Goal: Information Seeking & Learning: Learn about a topic

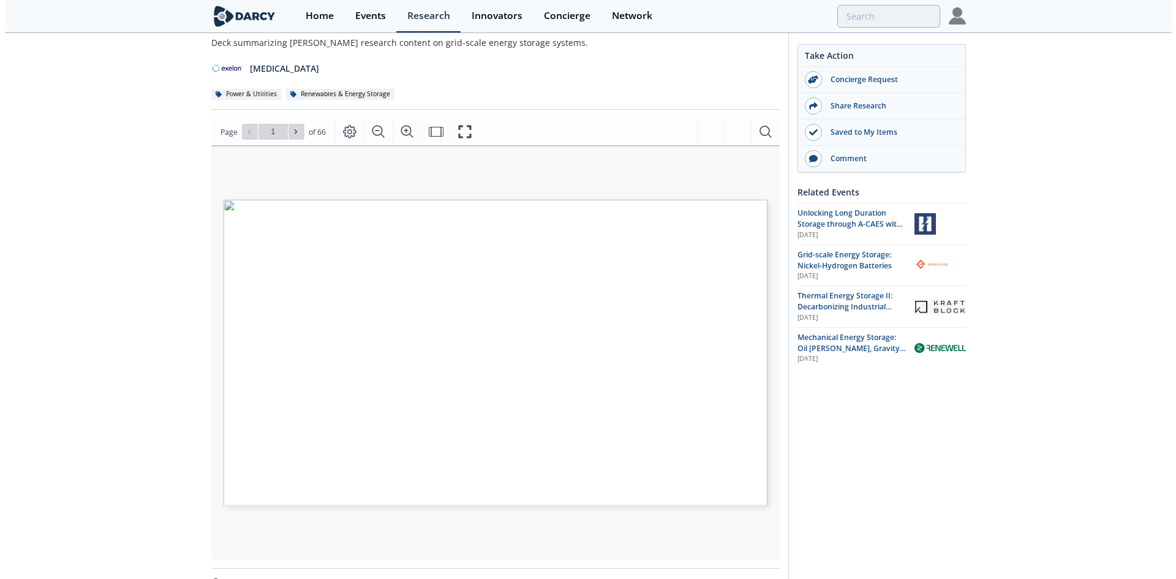
scroll to position [122, 0]
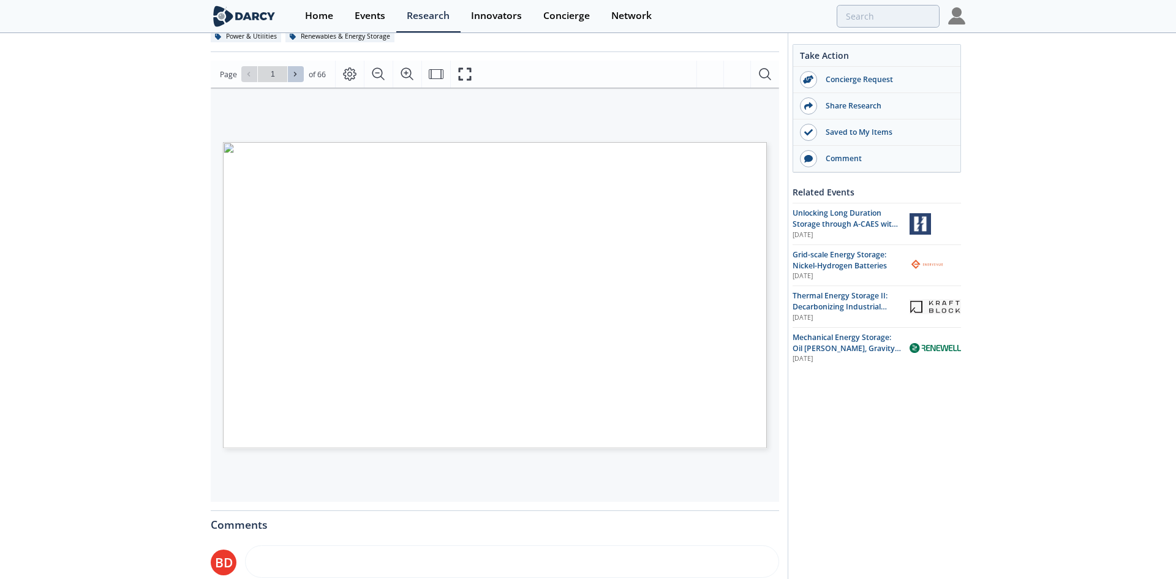
click at [291, 72] on icon at bounding box center [294, 73] width 7 height 7
type input "2"
click at [291, 72] on icon at bounding box center [294, 73] width 7 height 7
type input "3"
click at [291, 72] on icon at bounding box center [294, 73] width 7 height 7
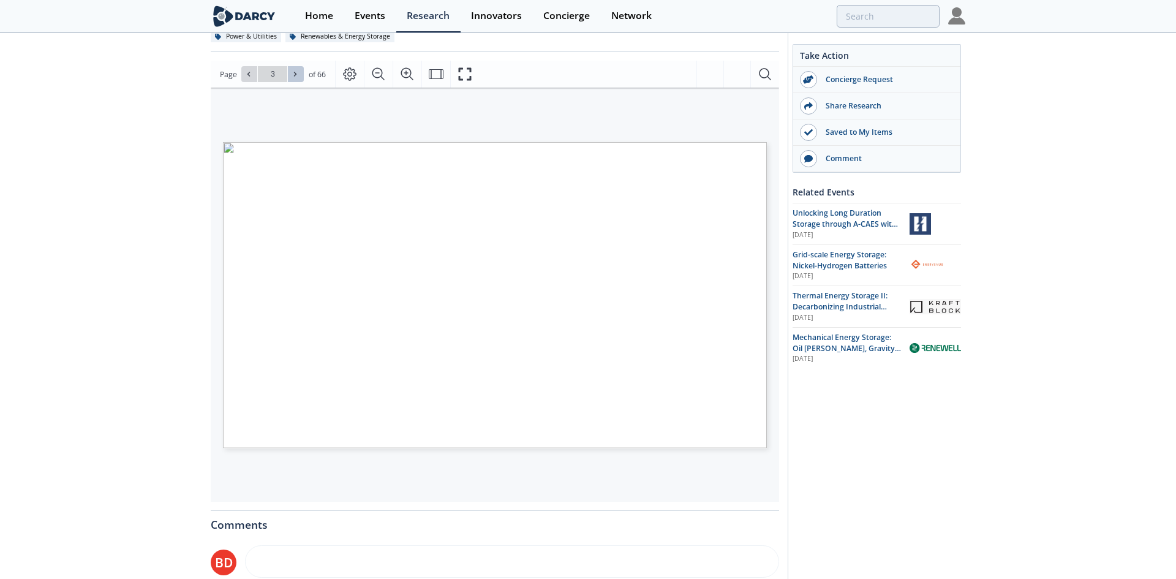
type input "4"
click at [345, 75] on icon "Page Layout" at bounding box center [349, 74] width 15 height 15
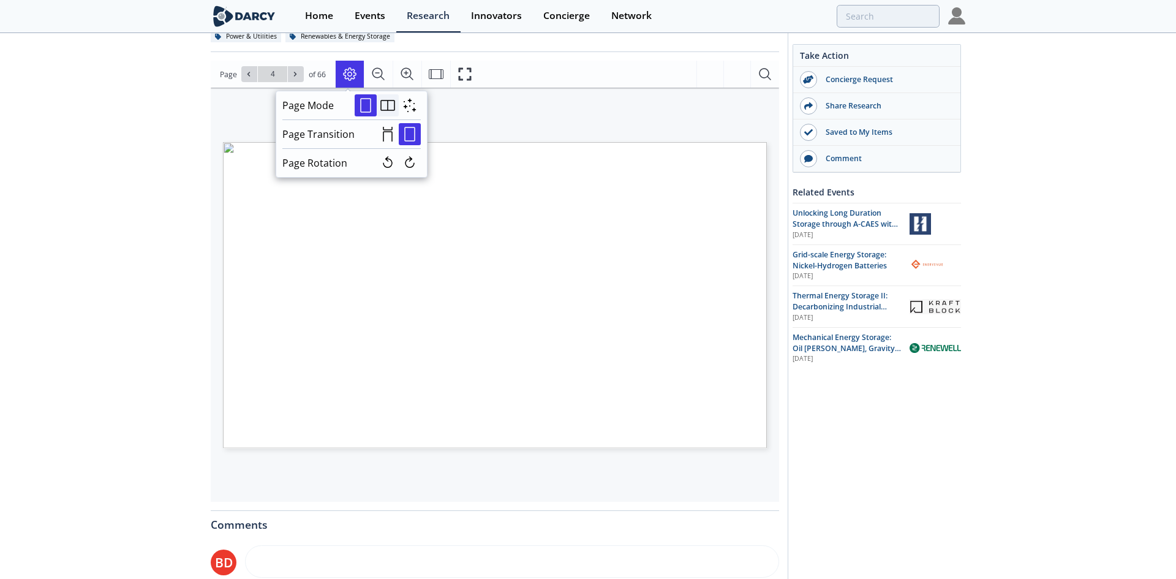
click at [385, 110] on icon "Double" at bounding box center [387, 105] width 15 height 15
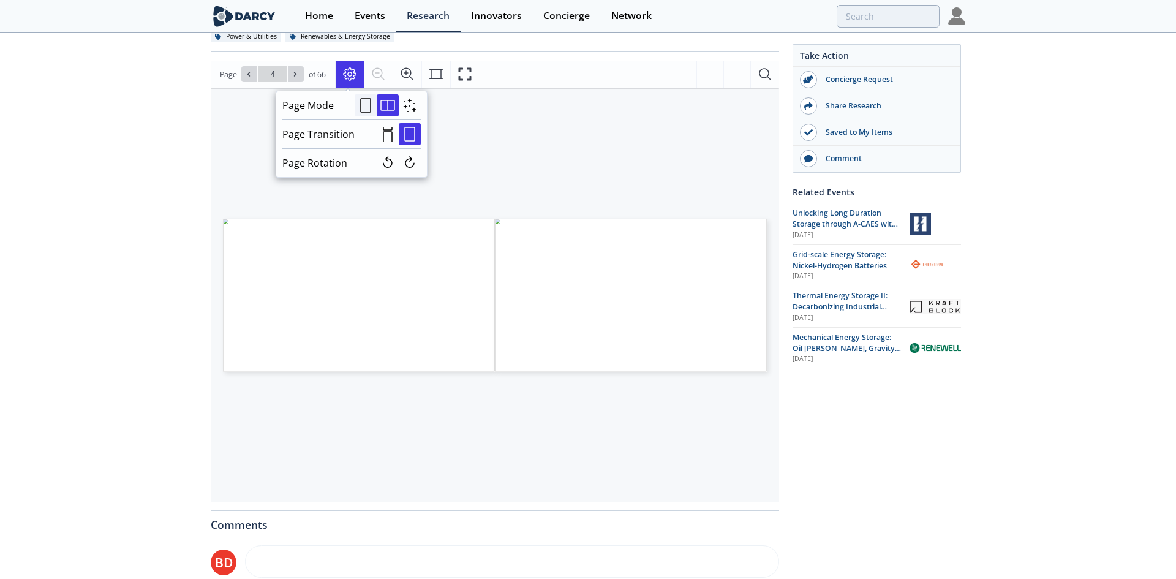
click at [358, 104] on icon "Single" at bounding box center [365, 105] width 15 height 15
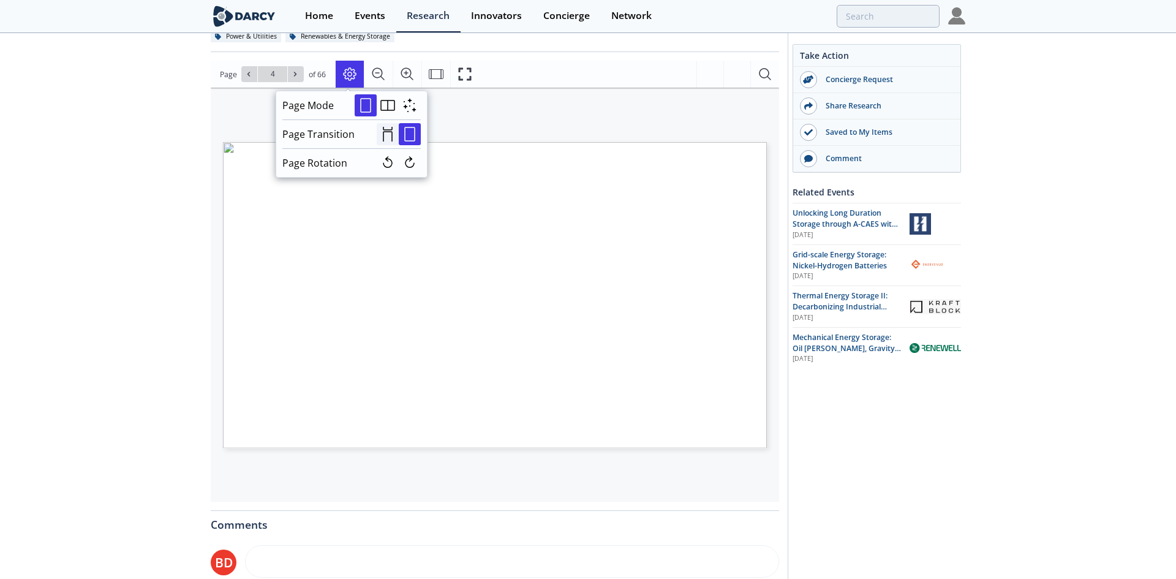
click at [385, 134] on icon "Continuous" at bounding box center [388, 134] width 10 height 15
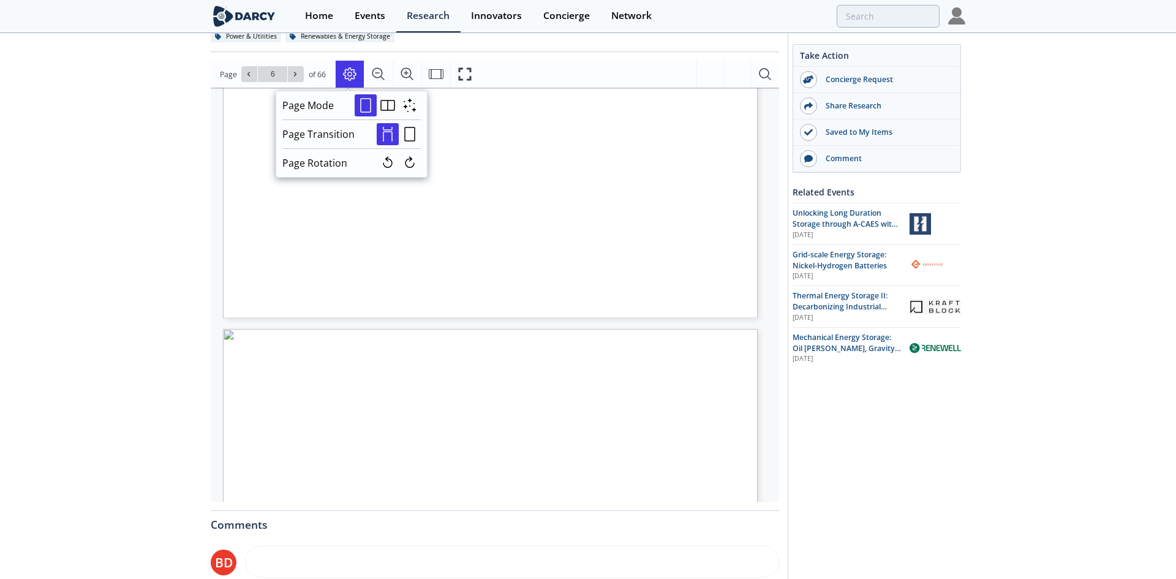
scroll to position [1854, 0]
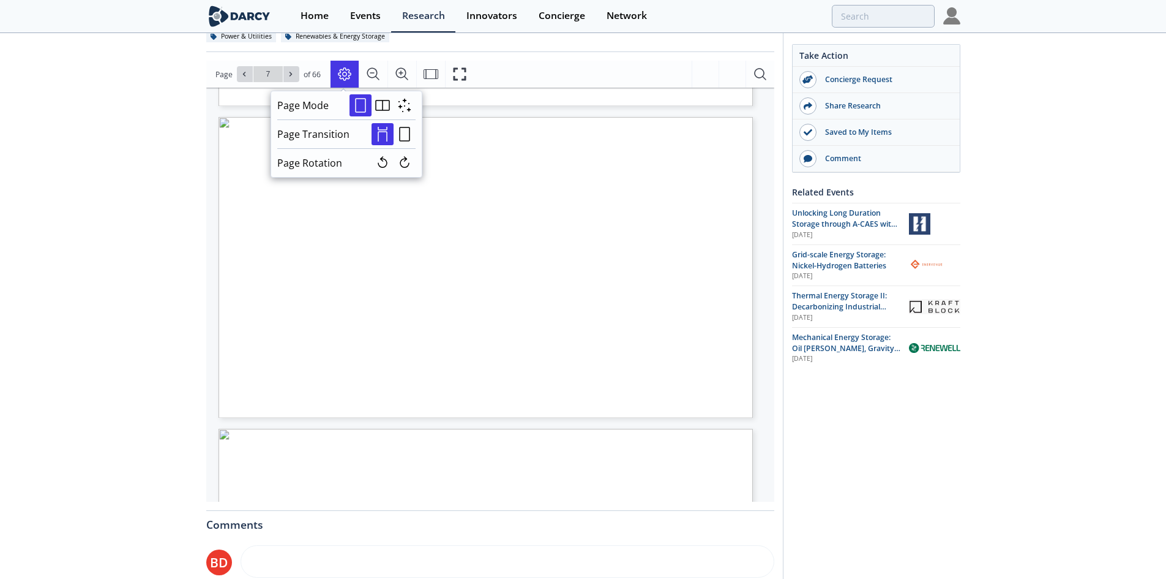
click at [883, 461] on div "Take Action Concierge Request Share Research Saved to My Items Comment Related …" at bounding box center [872, 340] width 178 height 834
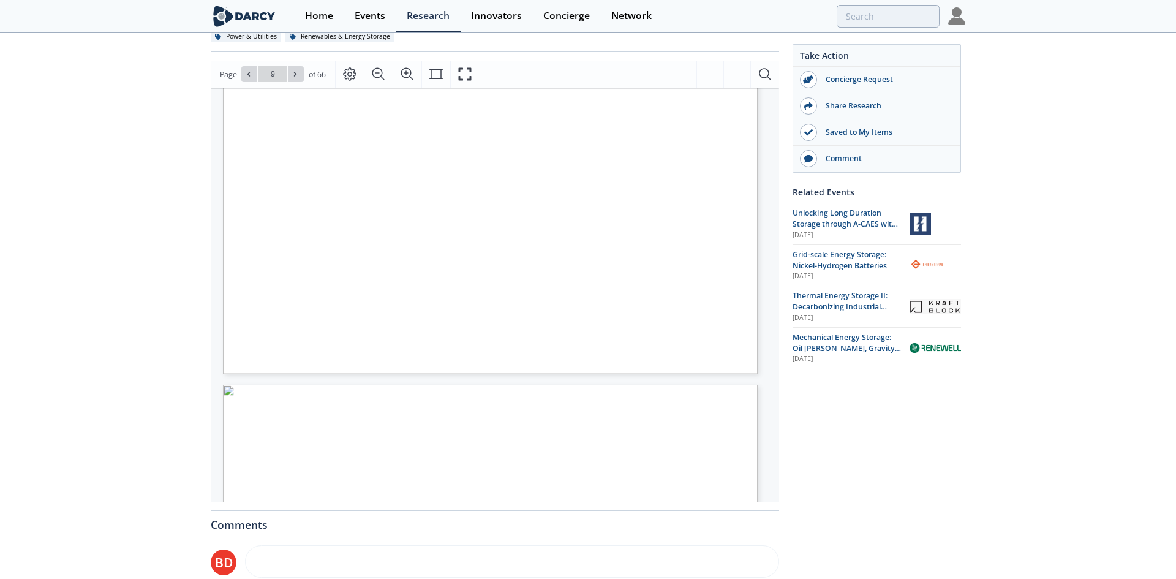
type input "10"
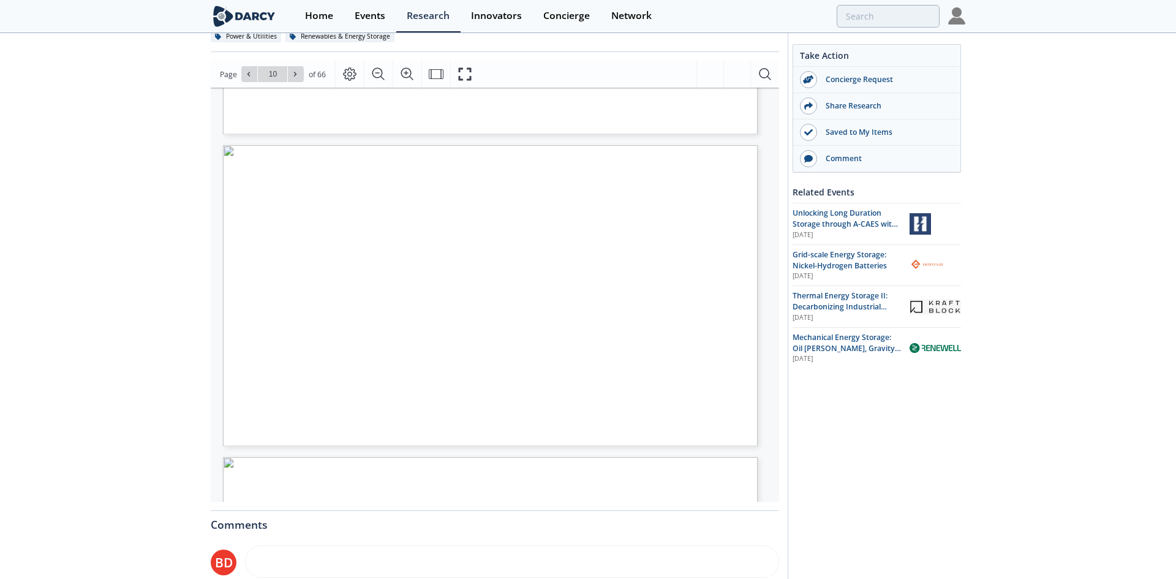
type input "12"
type input "13"
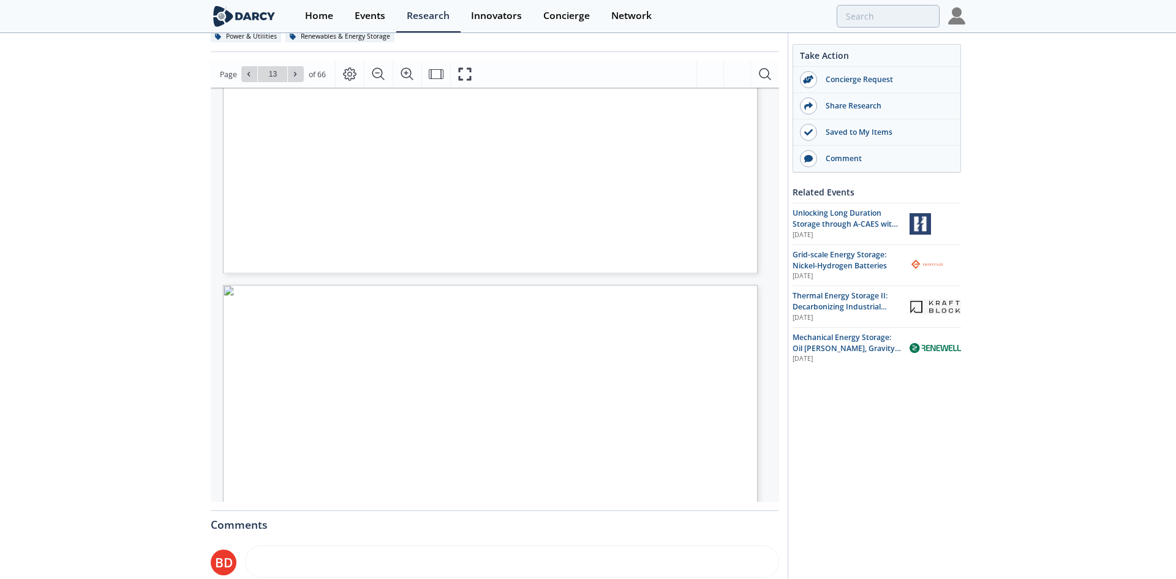
type input "14"
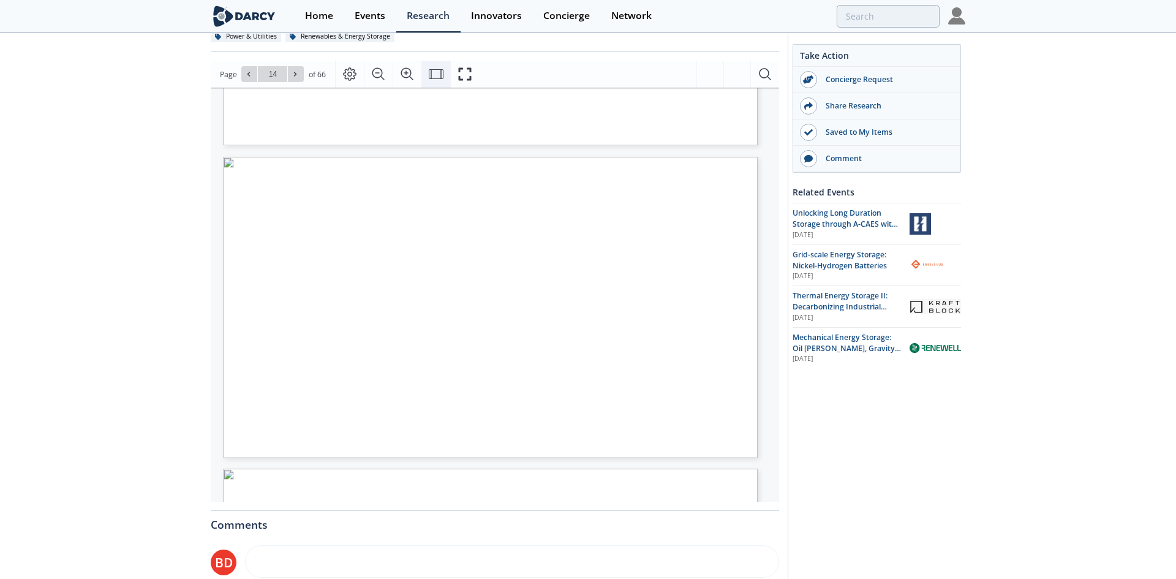
click at [435, 72] on icon "Fit Width" at bounding box center [436, 74] width 15 height 15
click at [435, 72] on icon "Fit Page" at bounding box center [436, 74] width 15 height 15
click at [459, 78] on icon "Fullscreen" at bounding box center [464, 74] width 13 height 13
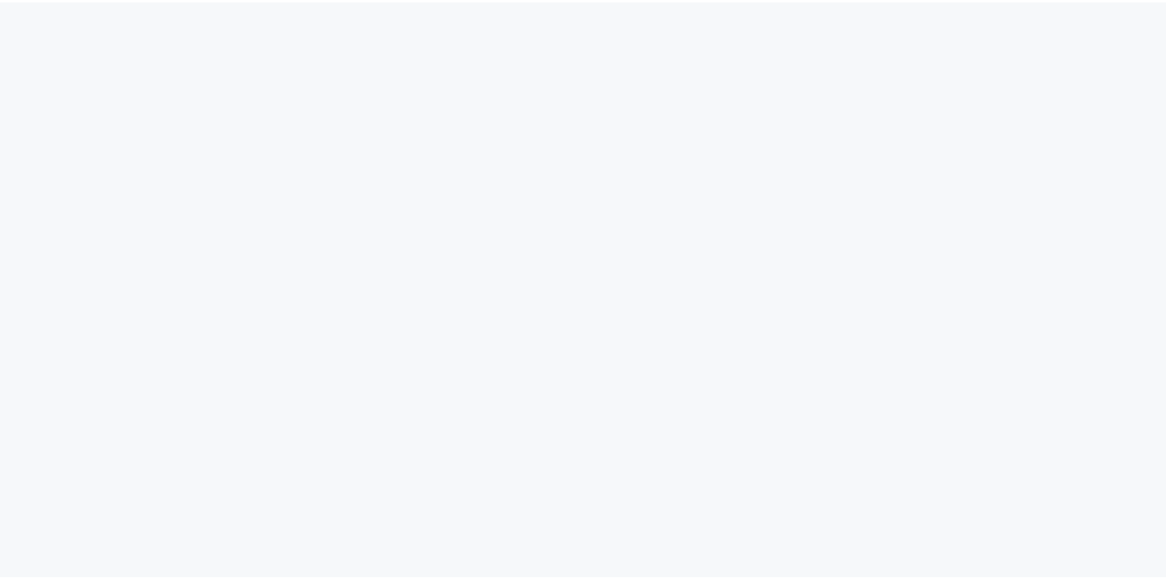
scroll to position [8465, 0]
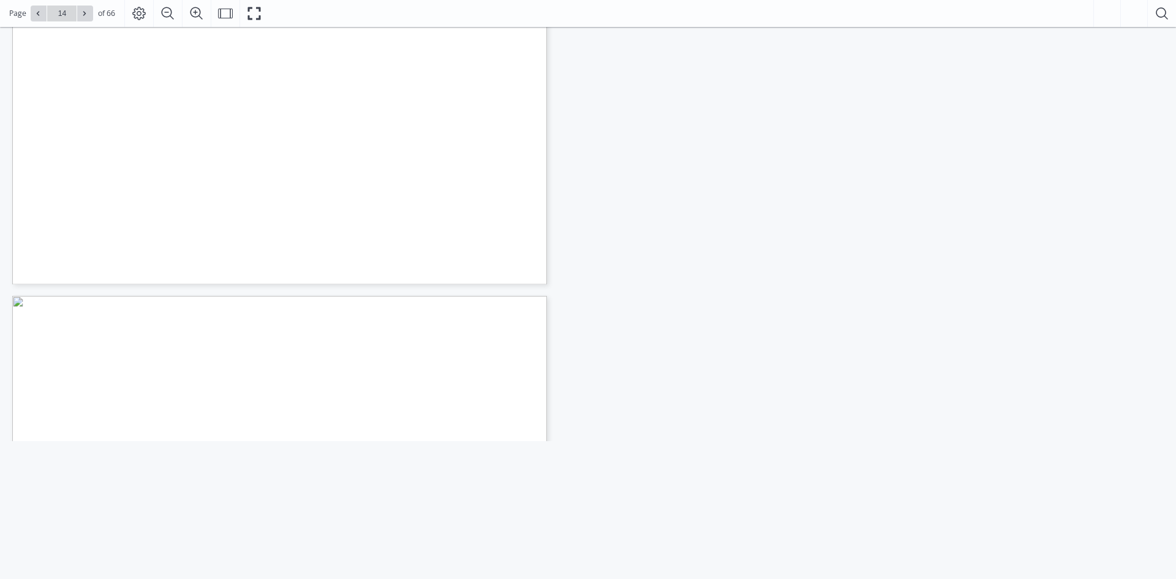
type input "15"
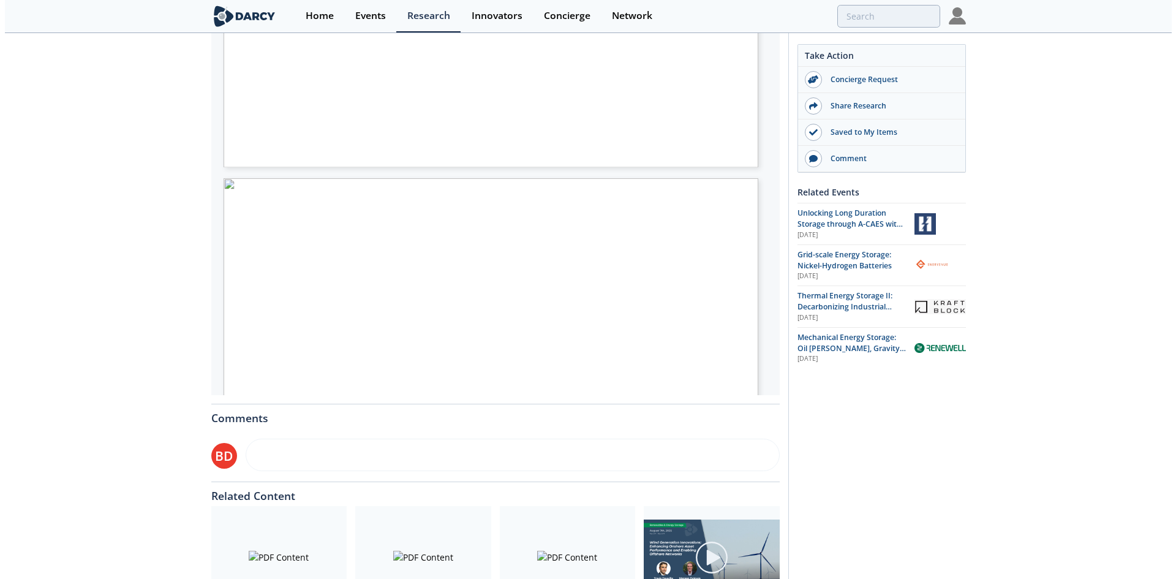
scroll to position [224, 0]
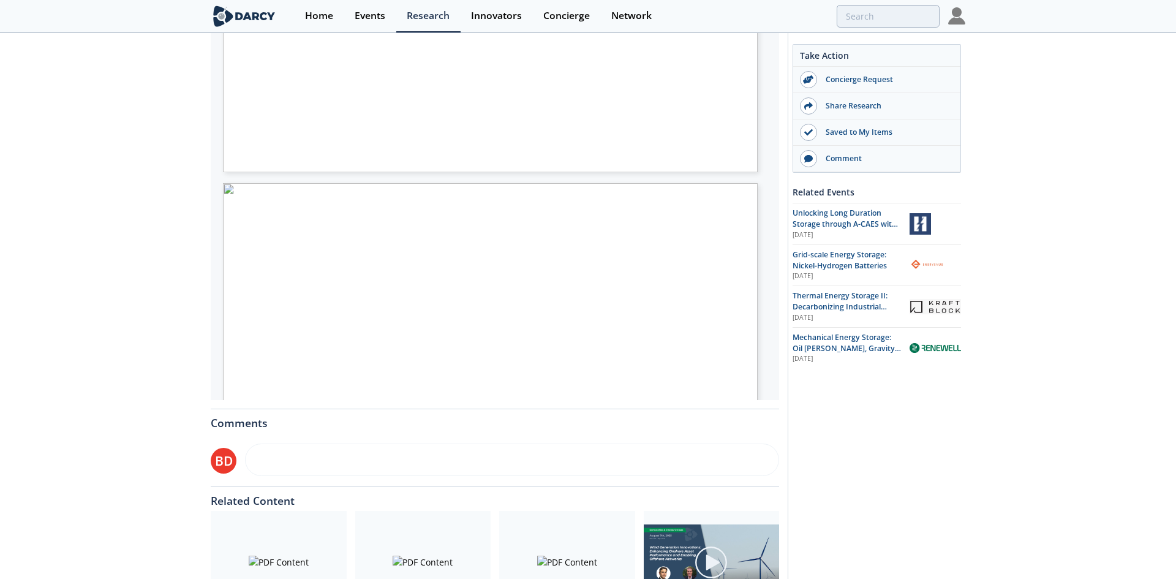
click at [467, 276] on span "plant (Highview Power, UK) ran" at bounding box center [483, 274] width 113 height 4
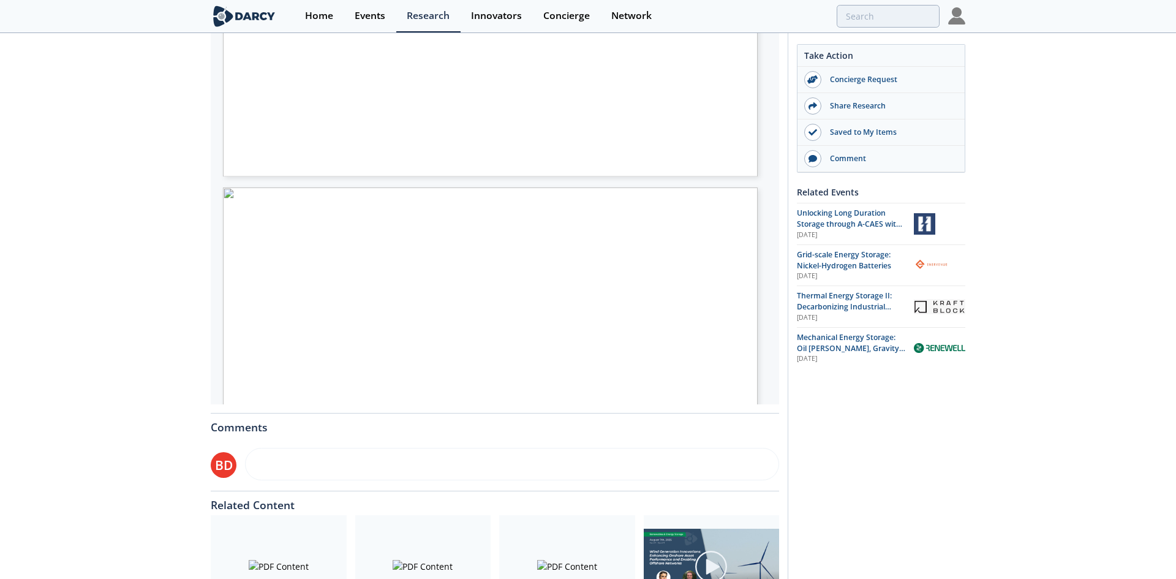
type input "Horizo"
click at [261, 221] on div "DEEP-DIVE ON TECHNOLOGY - SPECIFIC CHALLENGES MID-DURATION & INTRADAY ENERGY ST…" at bounding box center [466, 324] width 486 height 274
click at [293, 266] on span "Page 15" at bounding box center [823, 514] width 1069 height 526
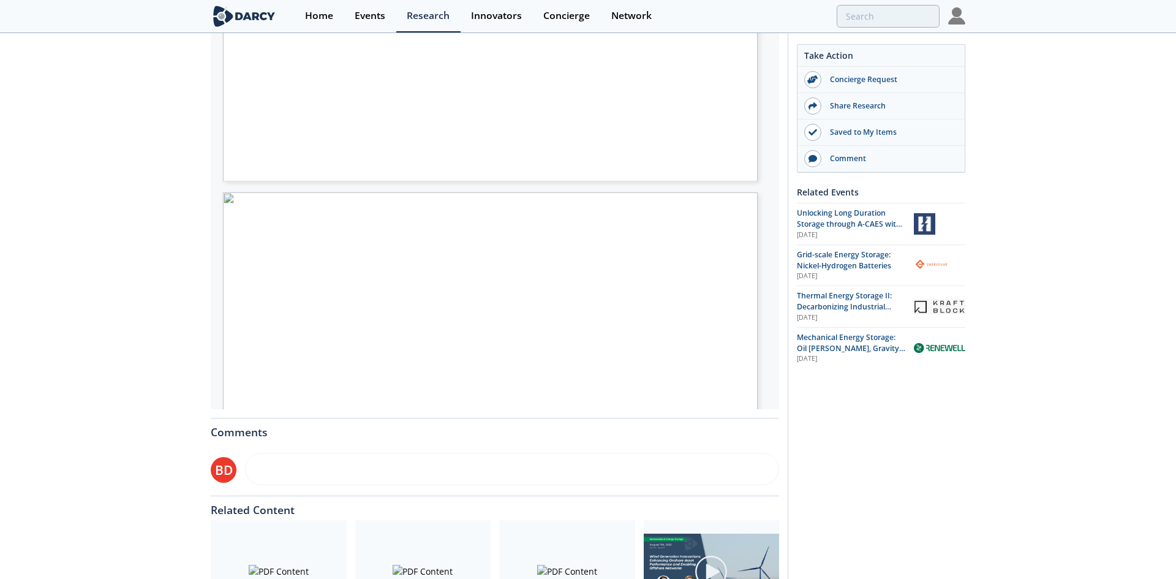
type input "HorizoHori"
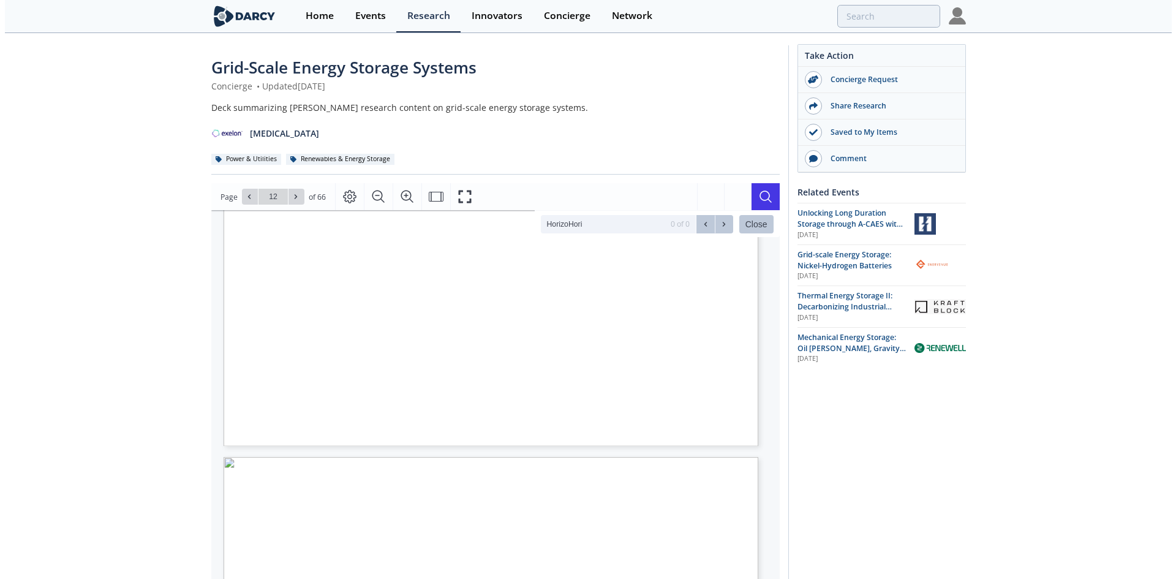
scroll to position [61, 0]
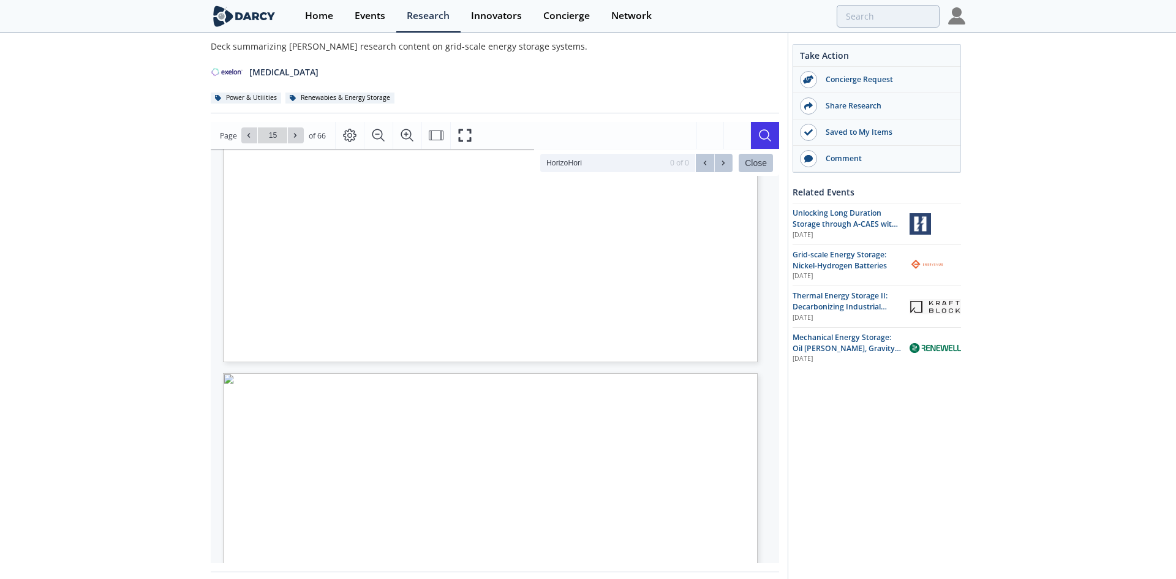
type input "16"
type input "17"
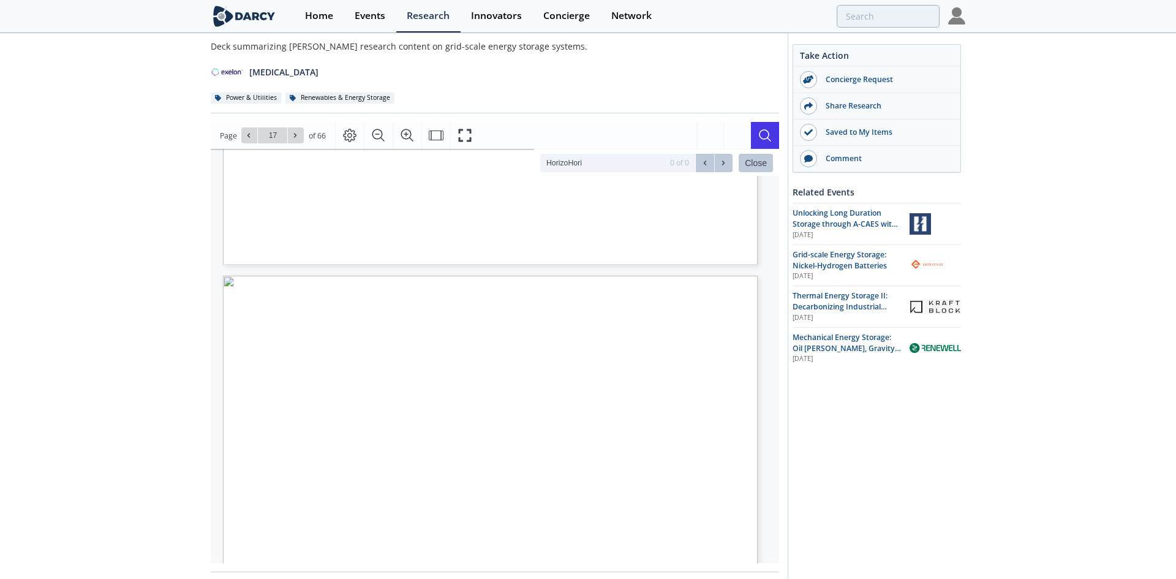
type input "18"
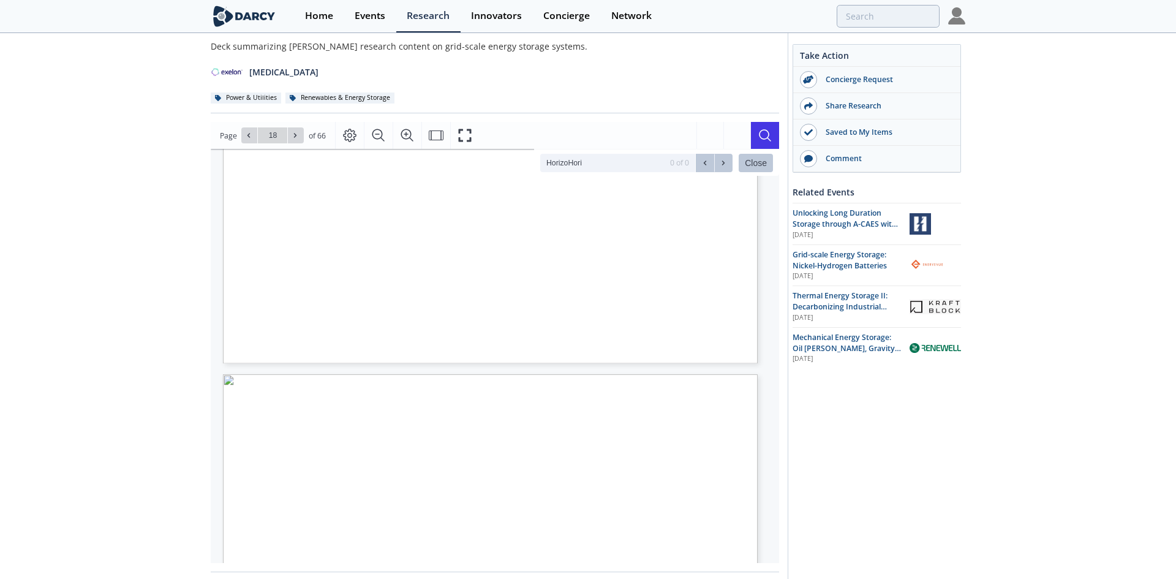
type input "19"
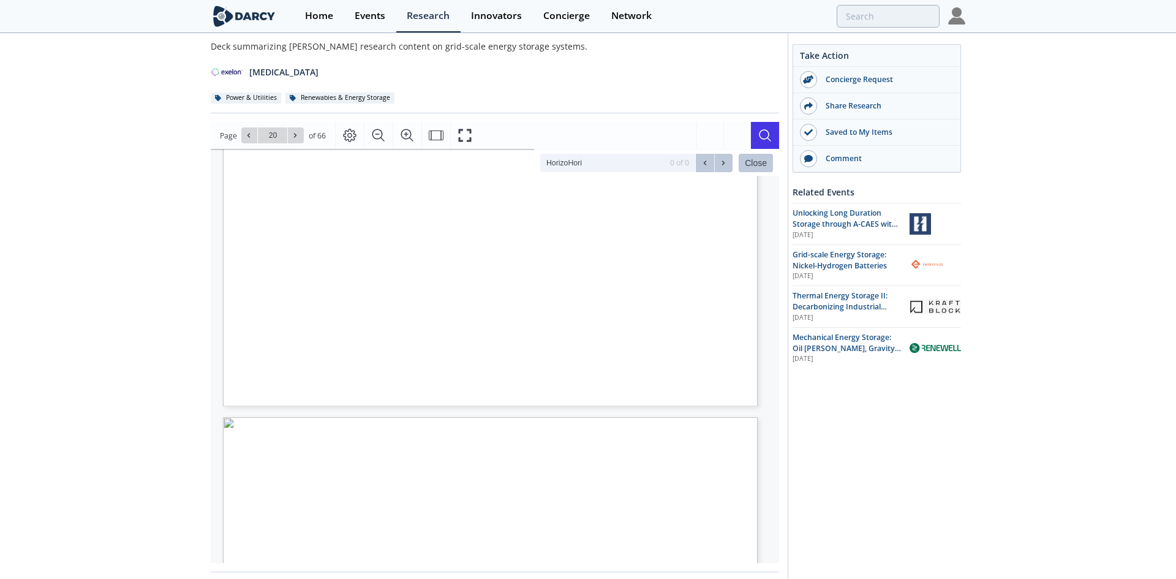
type input "21"
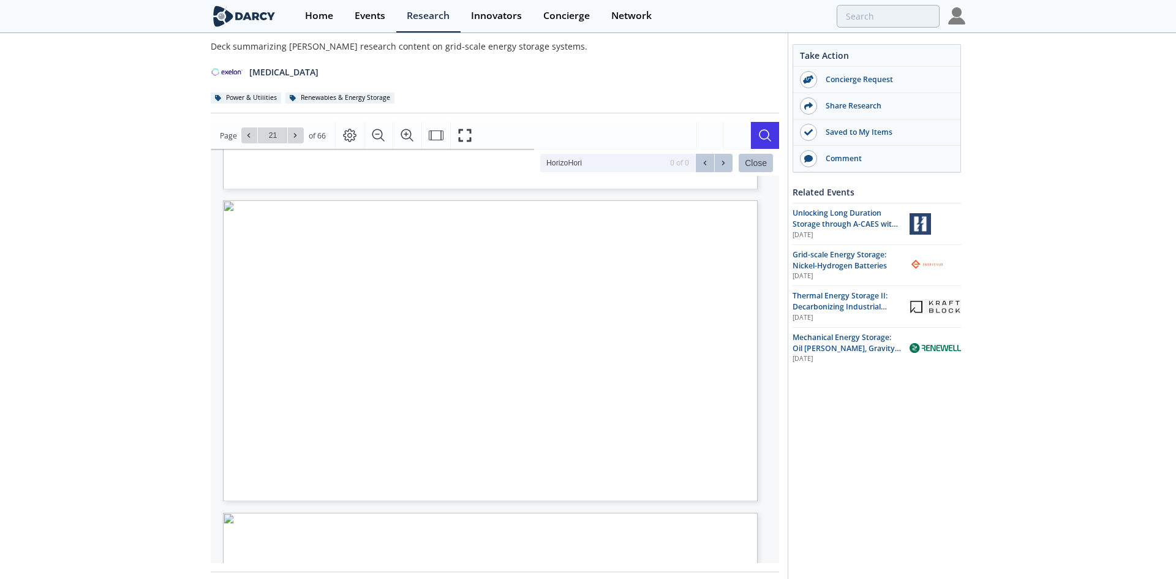
scroll to position [6263, 0]
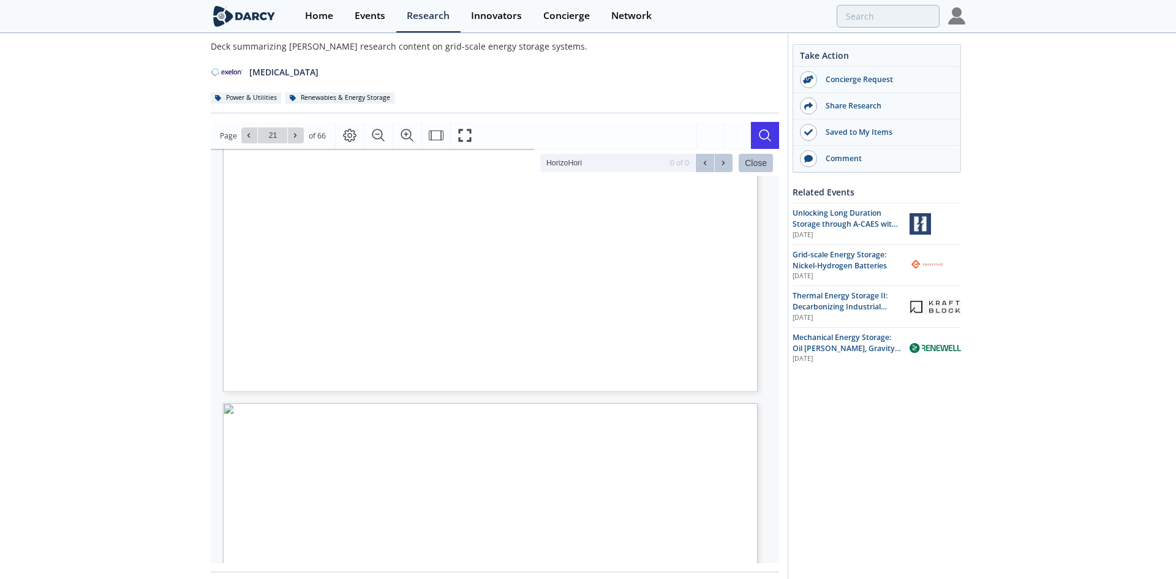
type input "22"
type input "23"
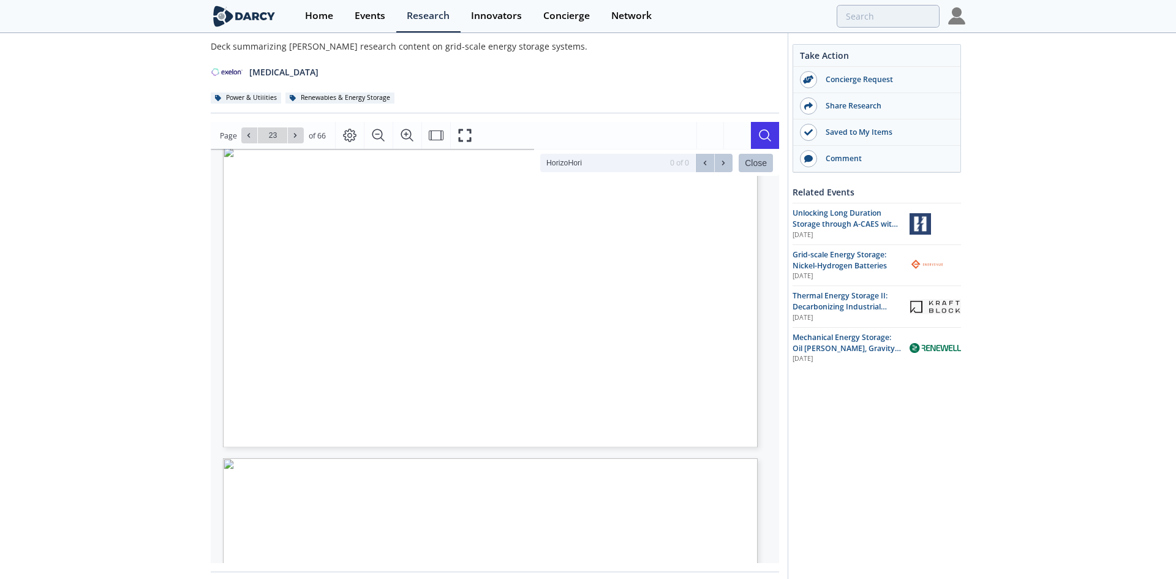
type input "24"
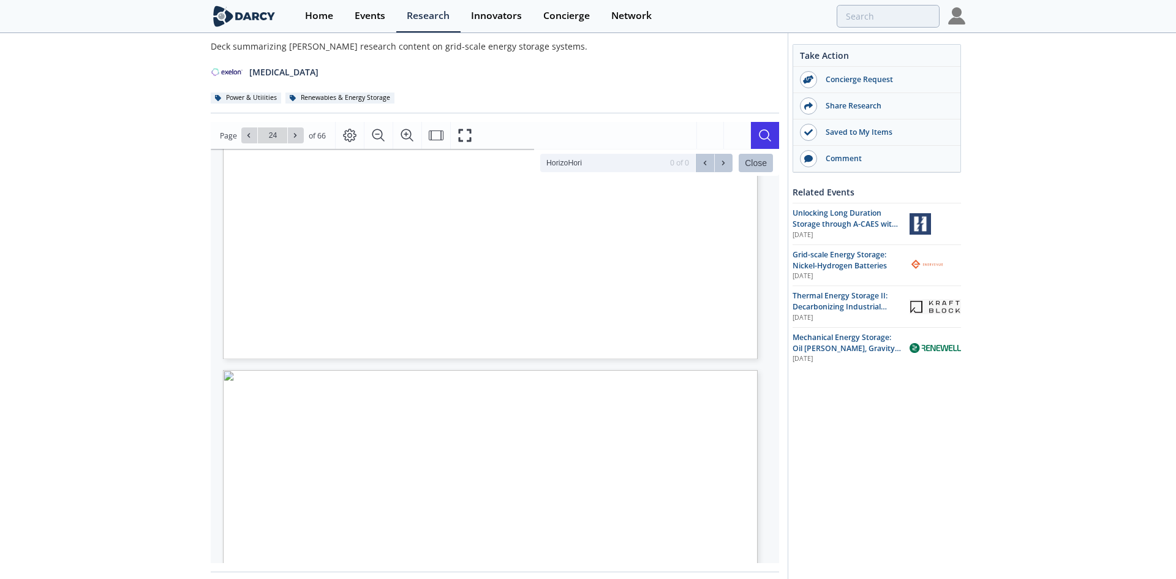
type input "25"
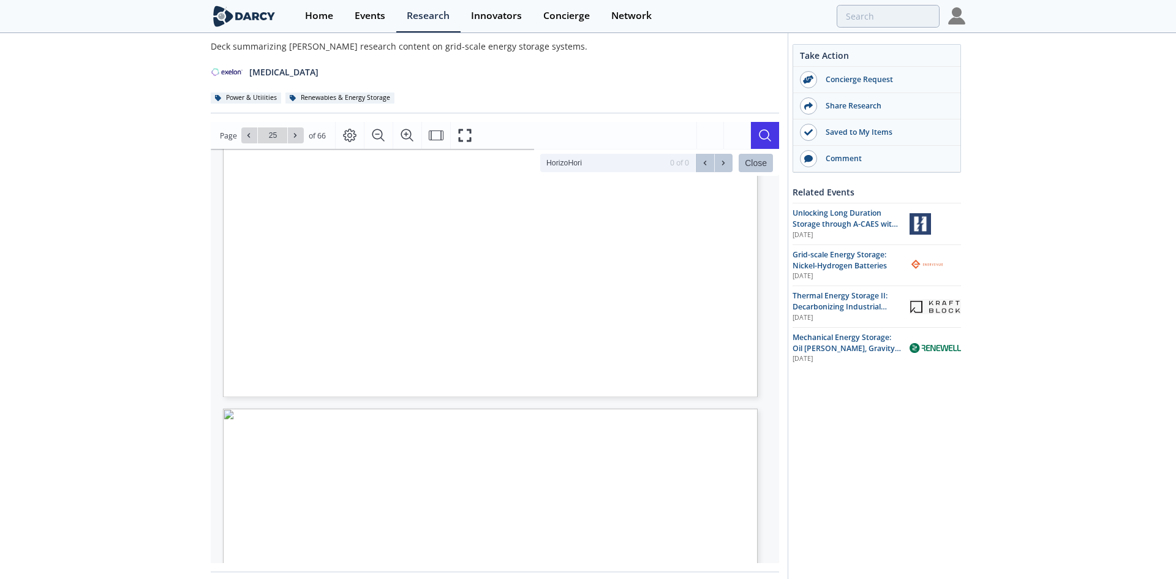
type input "26"
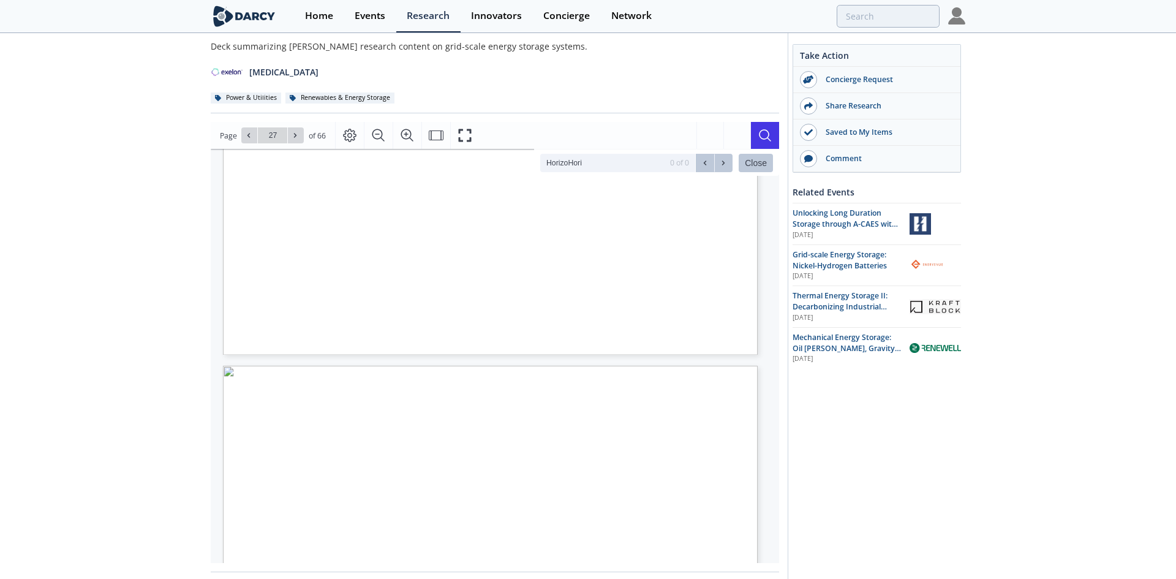
type input "27"
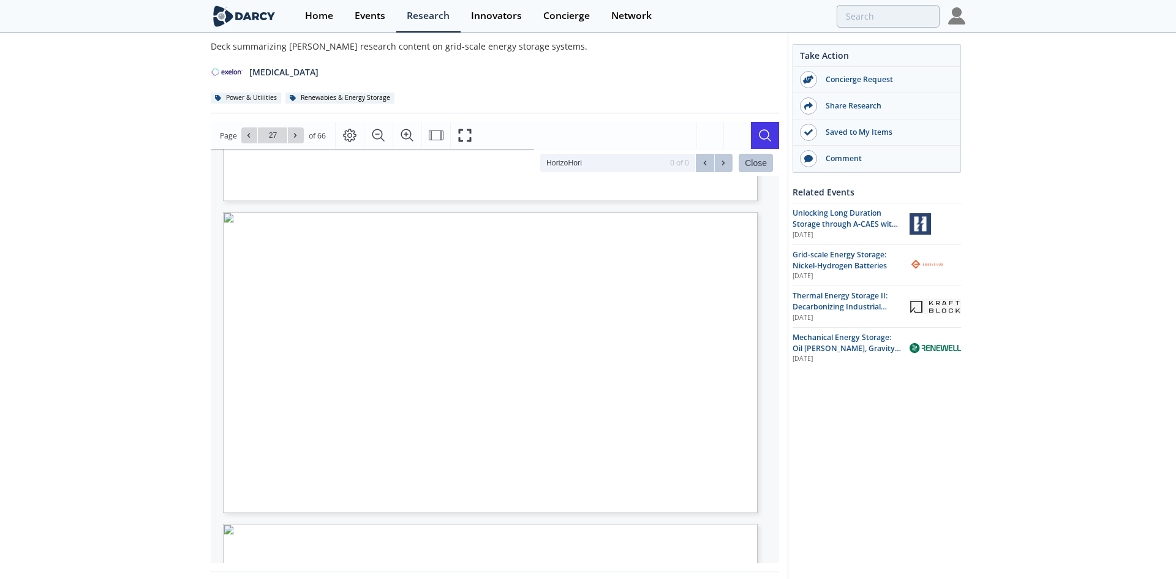
scroll to position [8161, 0]
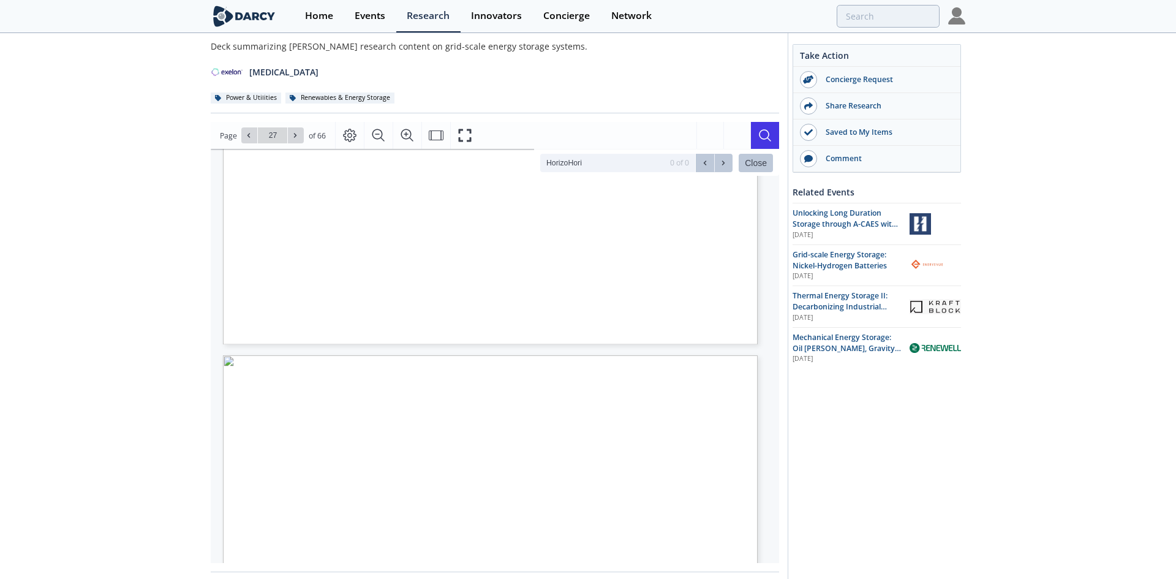
type input "28"
type input "29"
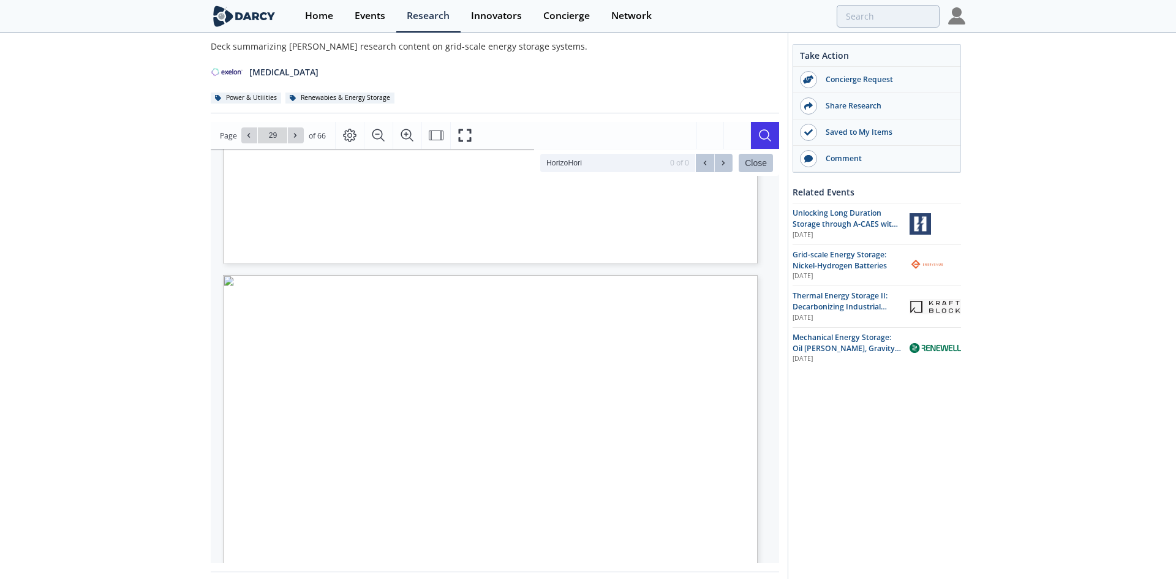
type input "30"
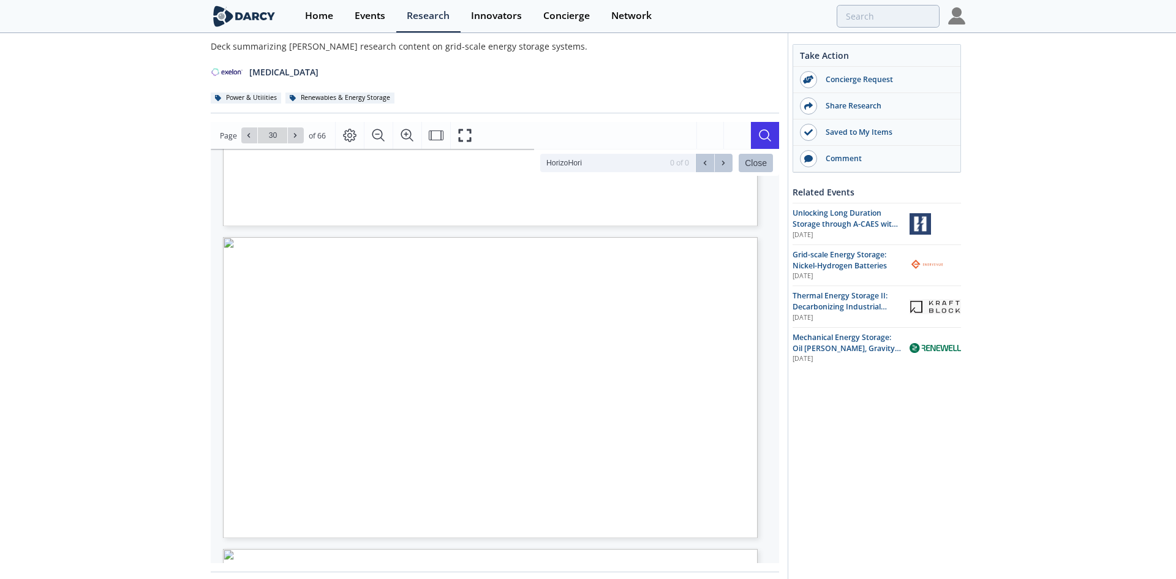
type input "31"
type input "33"
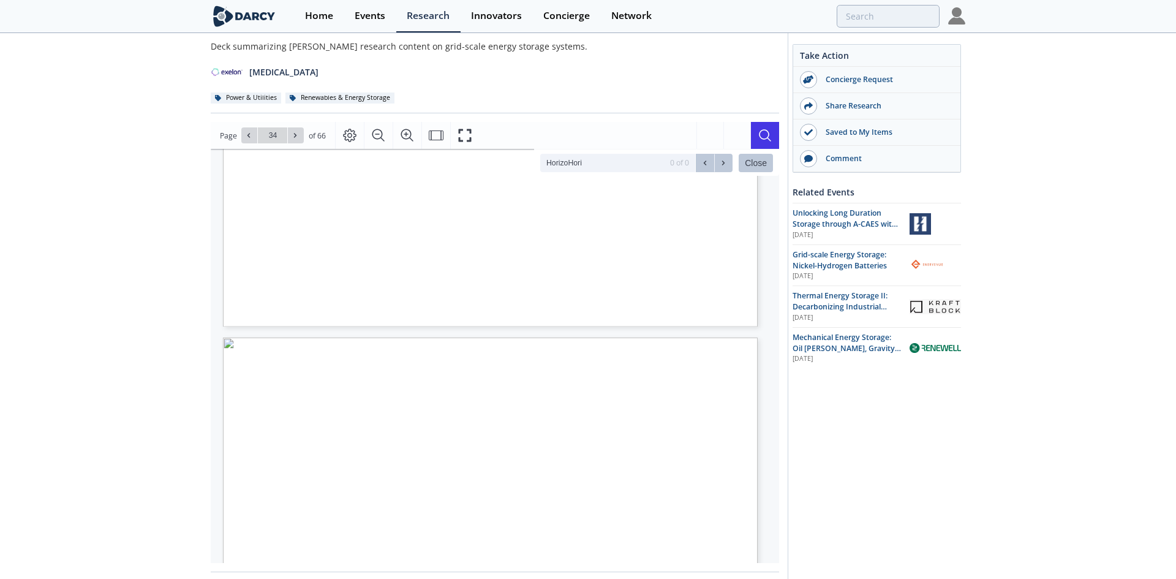
type input "35"
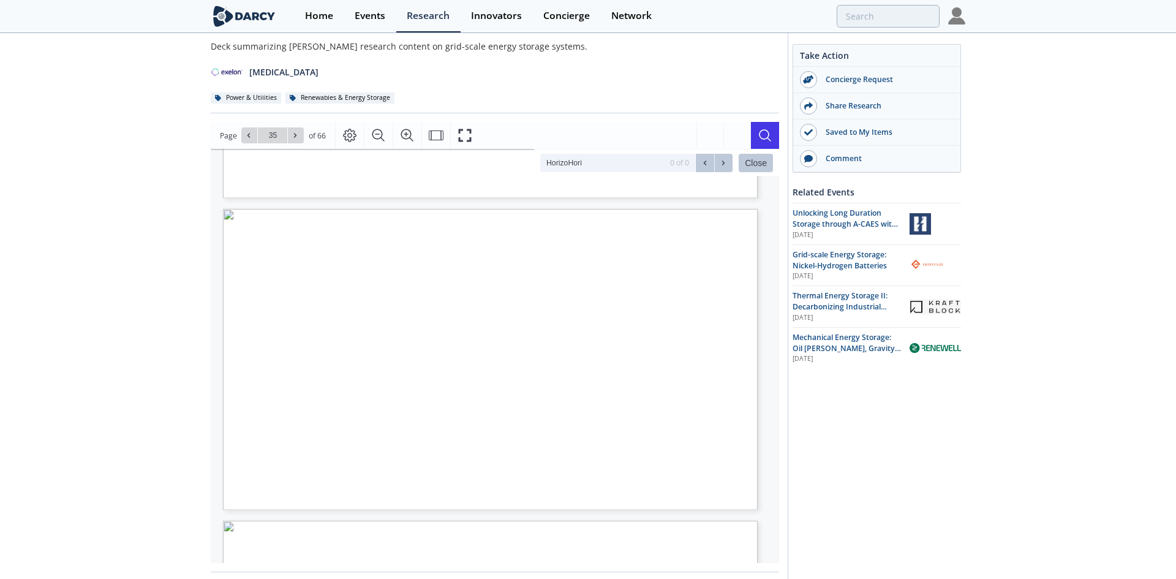
scroll to position [10610, 0]
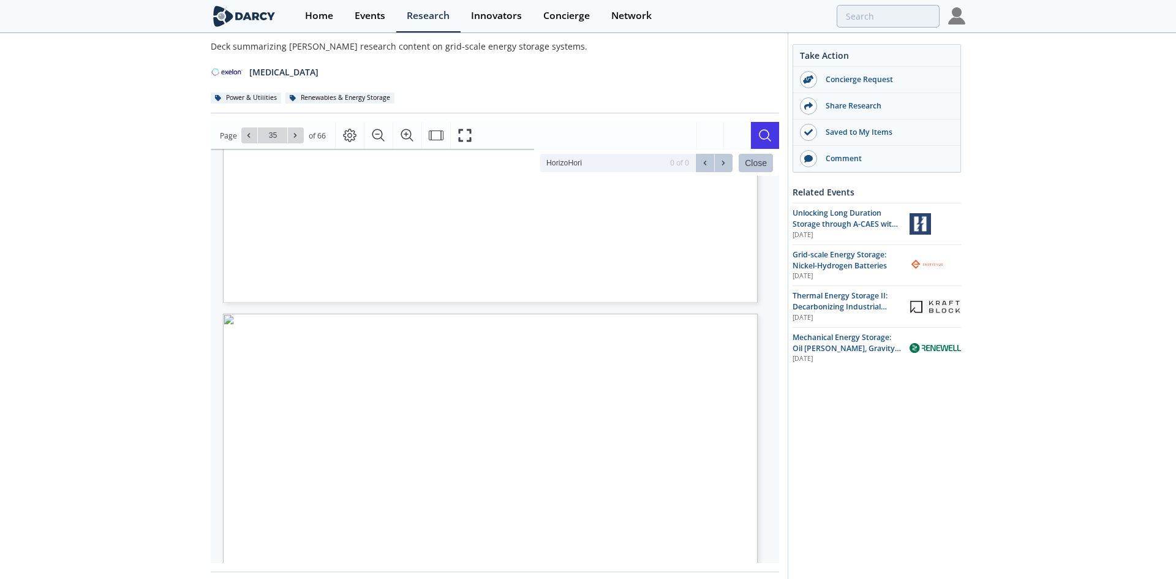
type input "36"
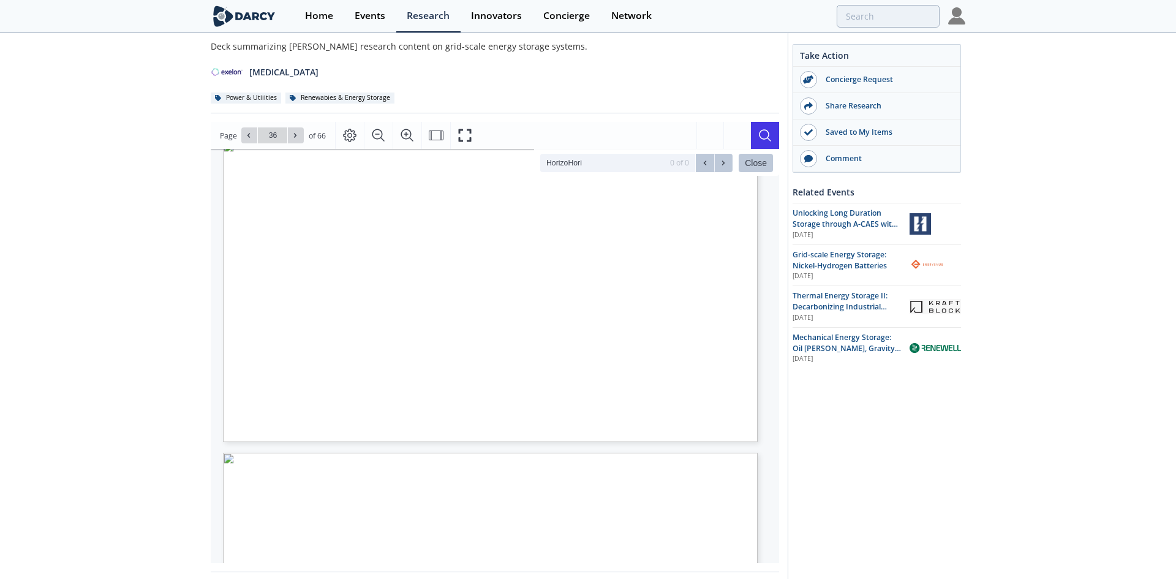
scroll to position [10916, 0]
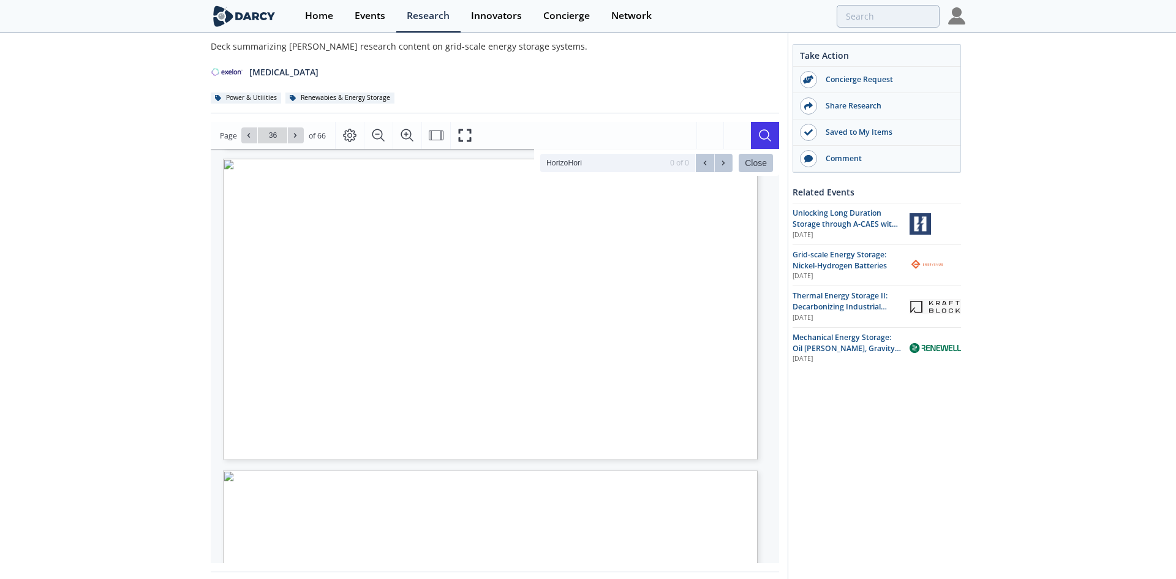
click at [642, 163] on input "HorizoHori" at bounding box center [602, 163] width 124 height 18
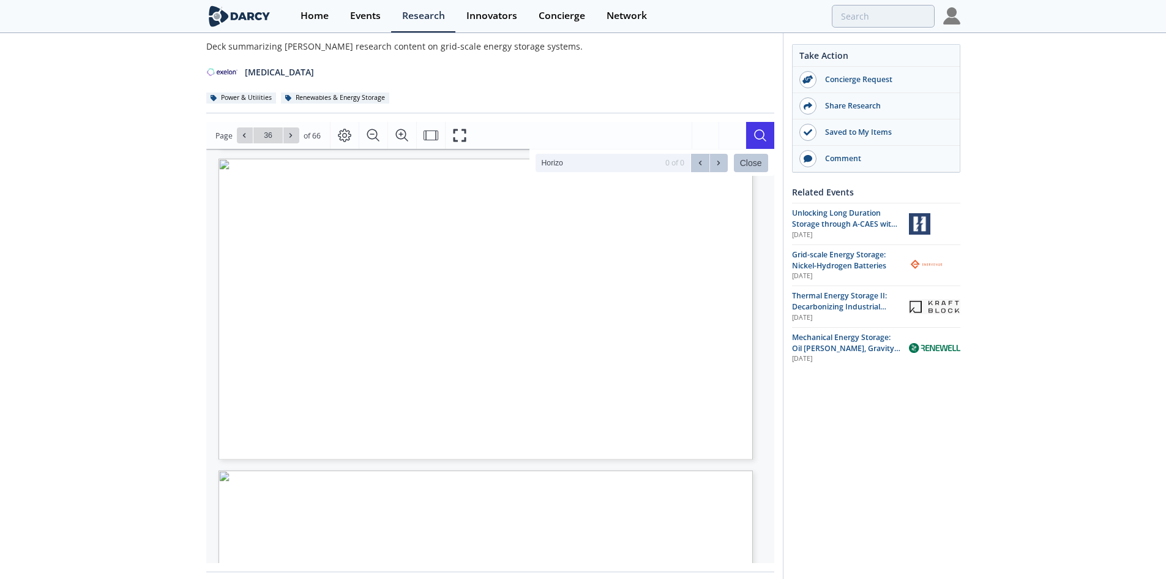
type input "Horizon"
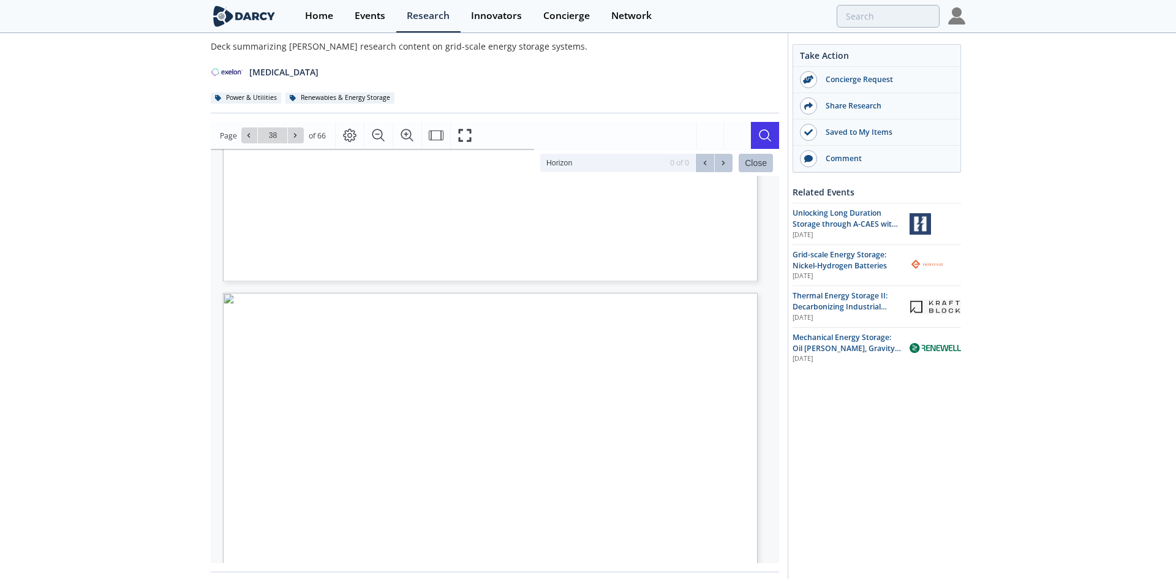
type input "39"
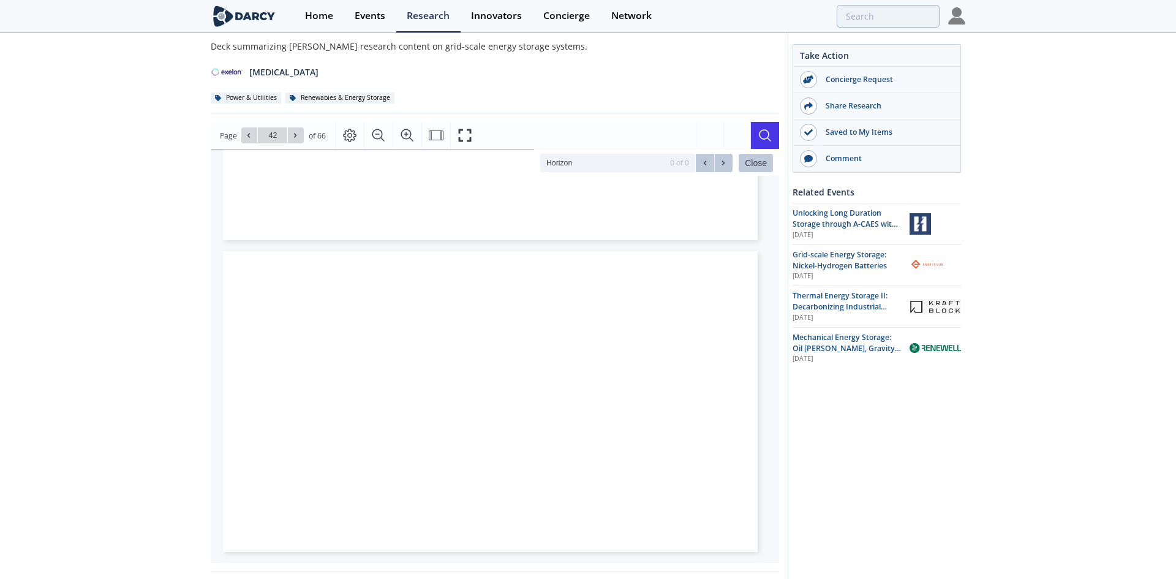
type input "43"
type input "40"
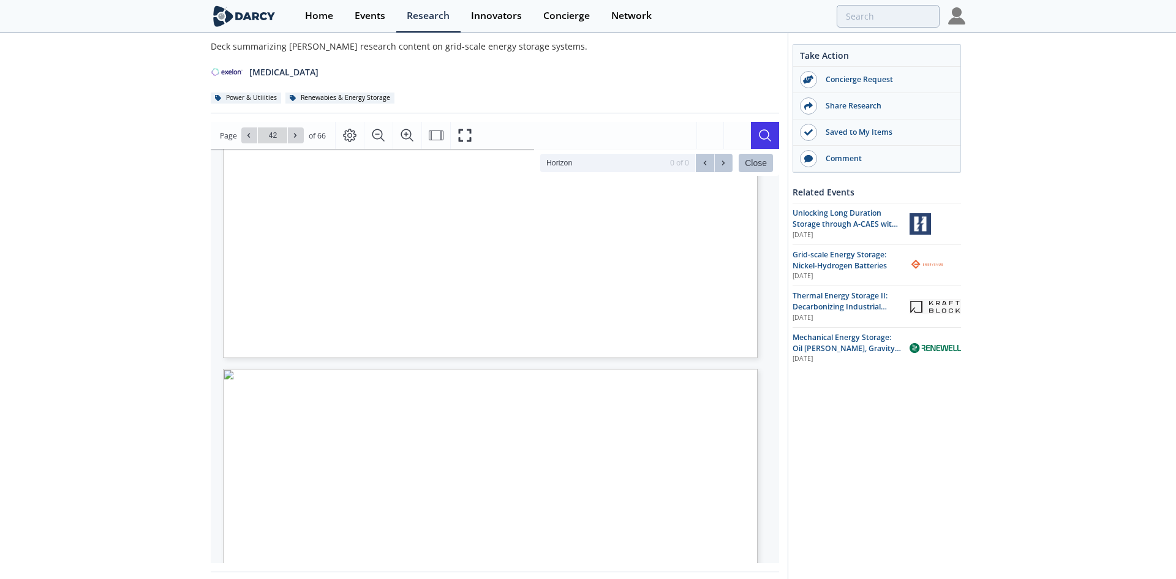
type input "45"
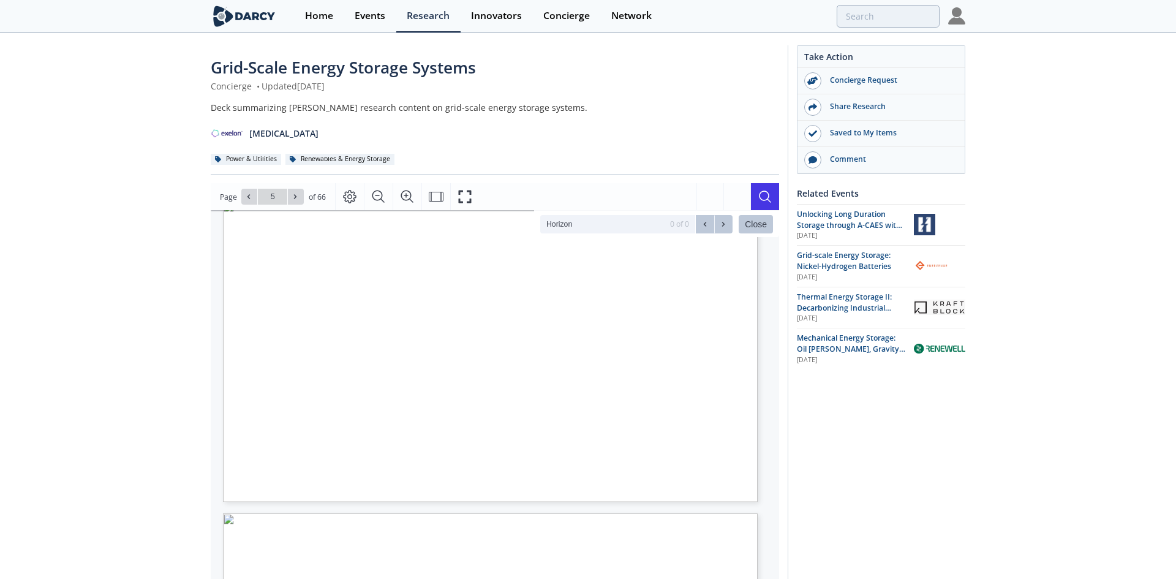
scroll to position [1286, 0]
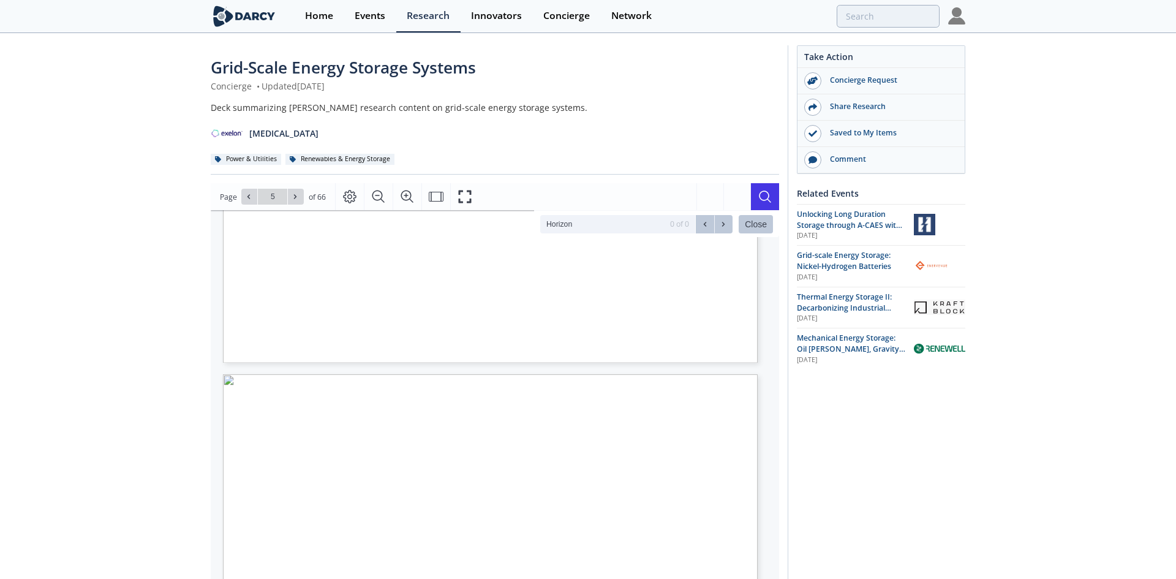
type input "6"
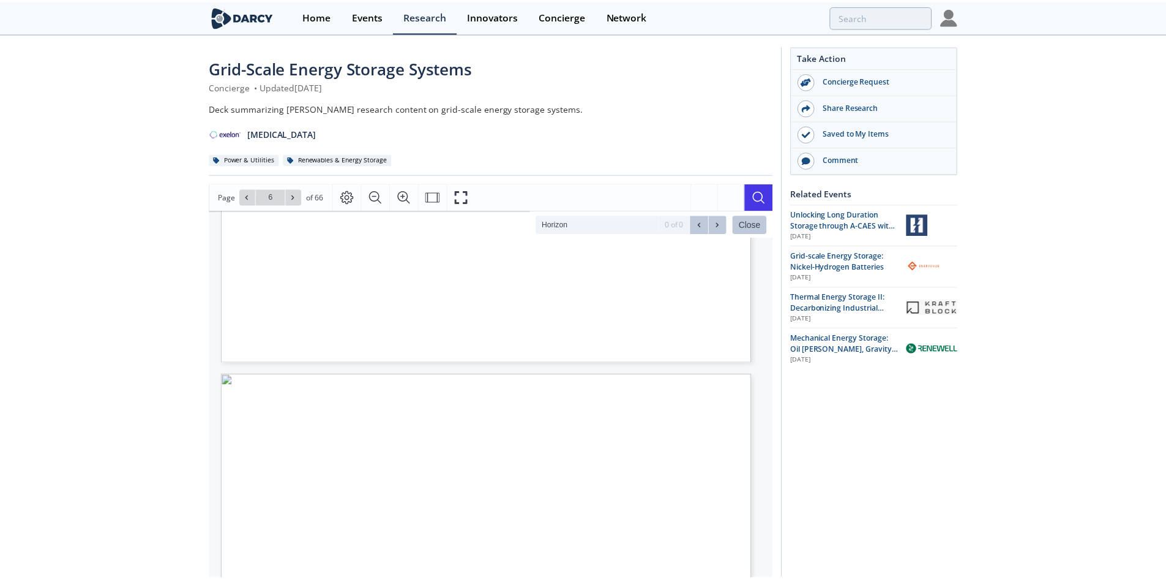
scroll to position [1531, 0]
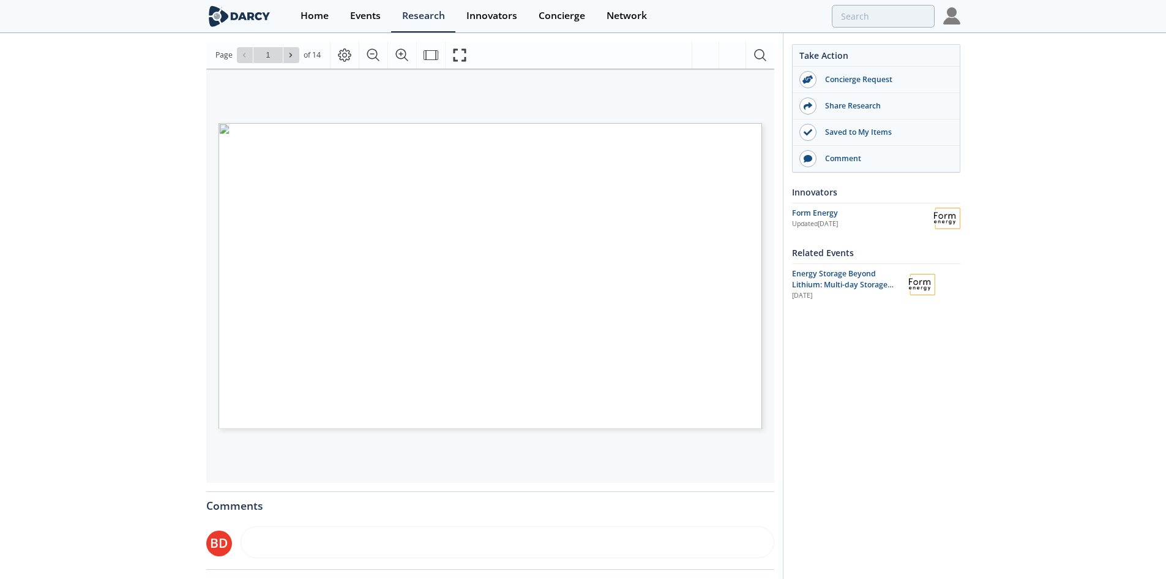
scroll to position [184, 0]
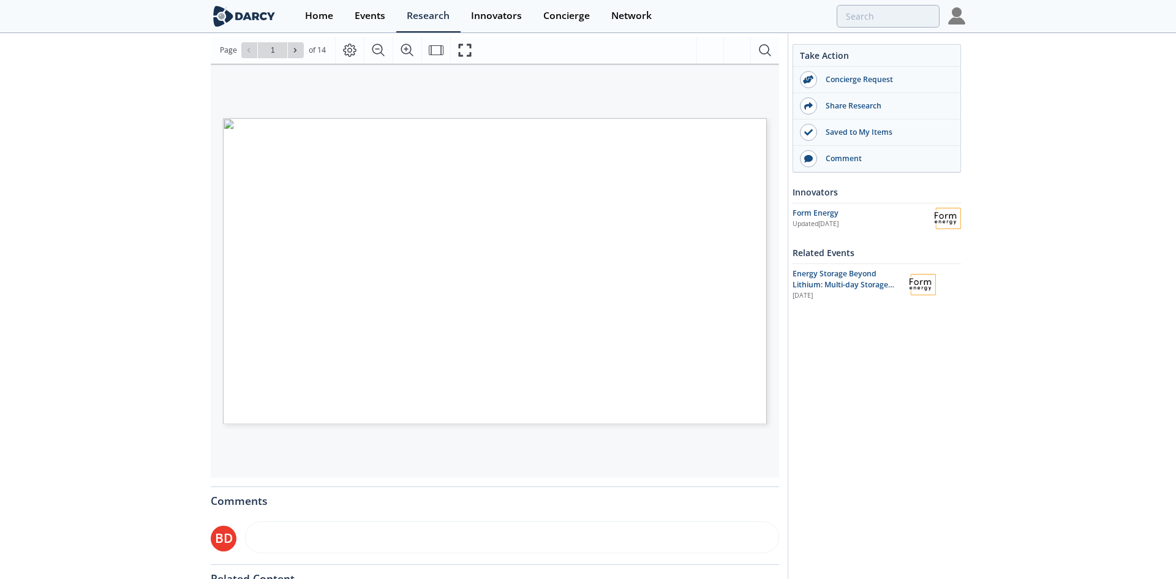
type input "2"
type input "3"
type input "4"
type input "5"
type input "6"
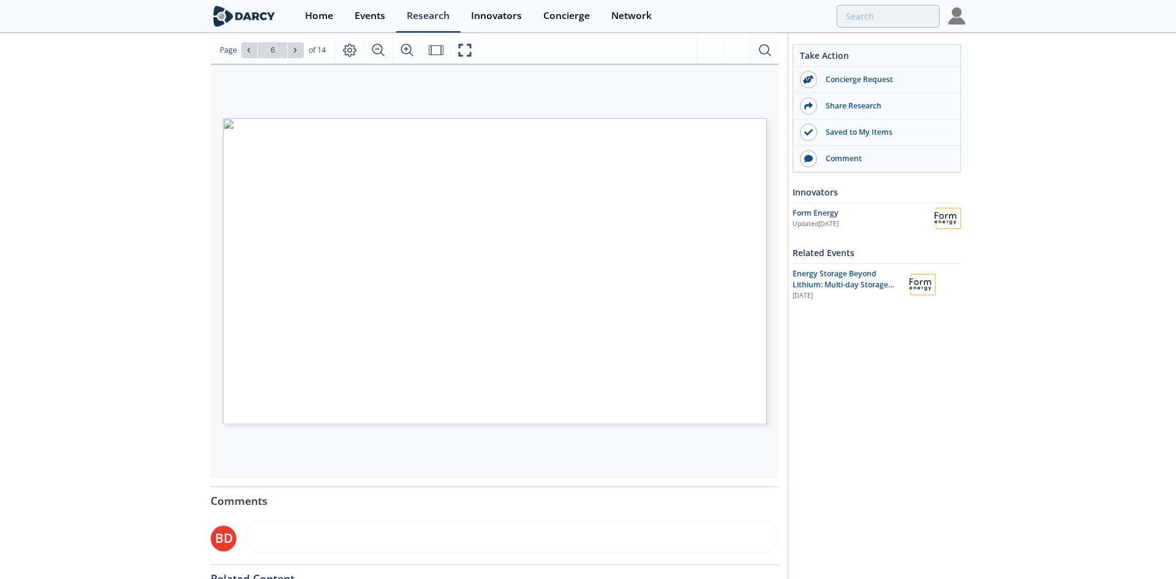
type input "7"
click at [300, 409] on span "Page 7" at bounding box center [822, 406] width 1087 height 535
click at [299, 118] on div "Technology category Technology Nominal duration (h) LCOS (USD/MWh) Min. deploym…" at bounding box center [495, 118] width 544 height 0
click at [298, 413] on div "Page 7" at bounding box center [495, 271] width 544 height 306
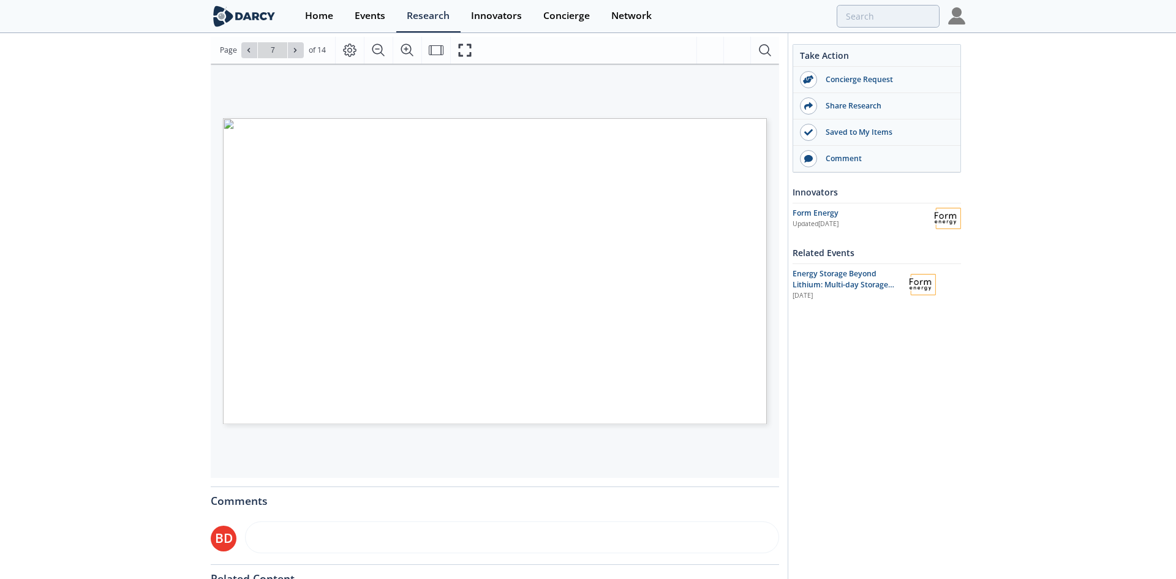
click at [298, 413] on div "Page 7" at bounding box center [495, 271] width 544 height 306
click at [325, 415] on span "Page 7" at bounding box center [822, 406] width 1087 height 535
click at [312, 416] on span "Page 7" at bounding box center [822, 406] width 1087 height 535
click at [350, 45] on icon "Page Layout" at bounding box center [349, 49] width 13 height 13
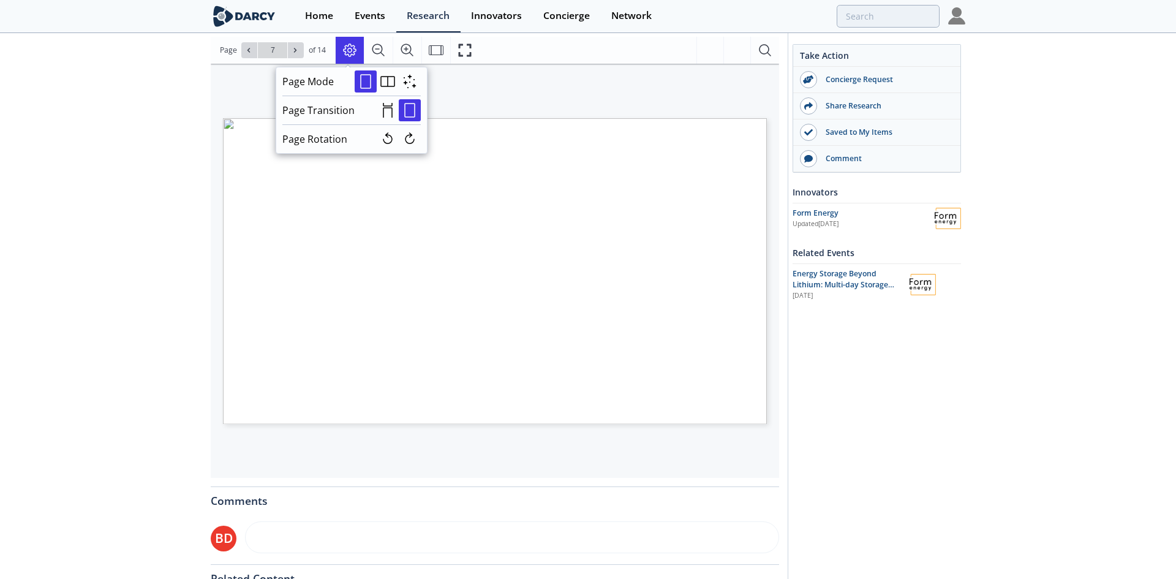
click at [663, 93] on div "Technology category Technology Nominal duration (h) LCOS (USD/MWh) Min. deploym…" at bounding box center [489, 223] width 556 height 318
type input "8"
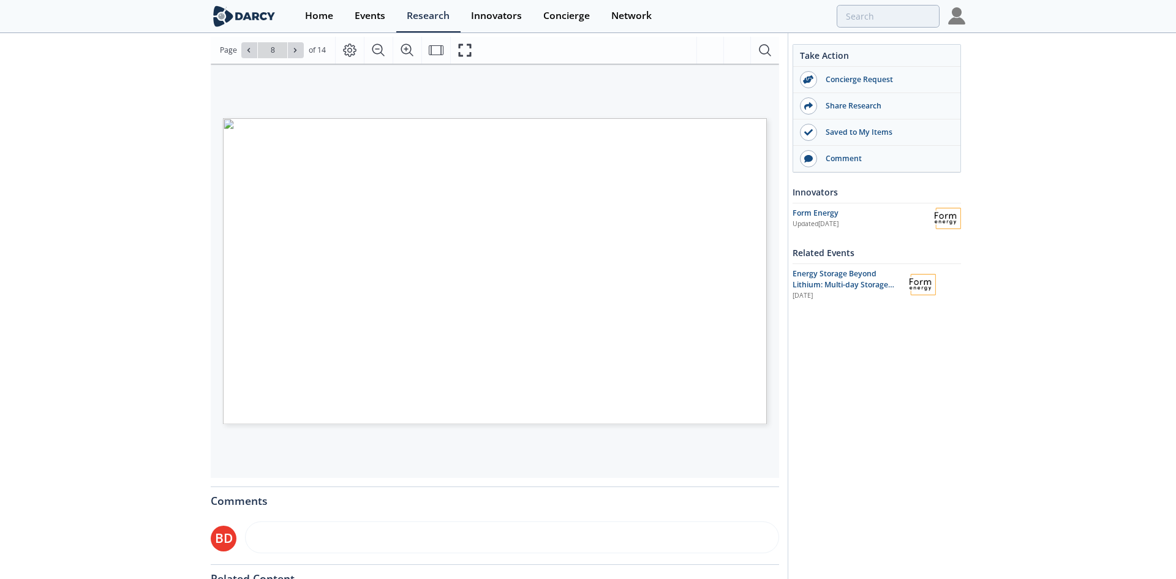
click at [467, 337] on span "Page 8" at bounding box center [796, 452] width 1087 height 535
type input "8"
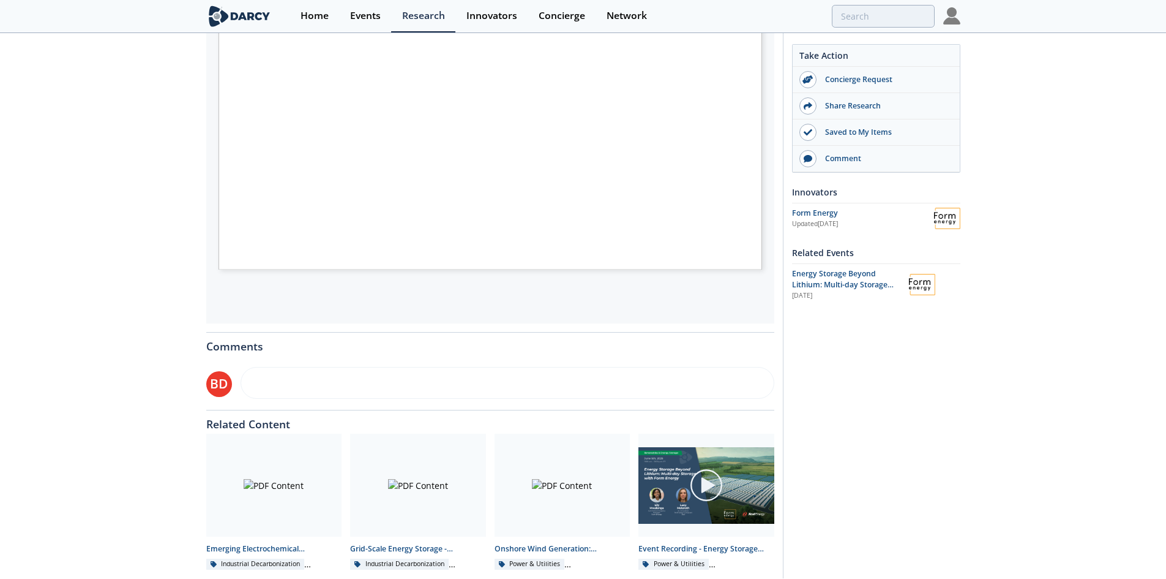
scroll to position [383, 0]
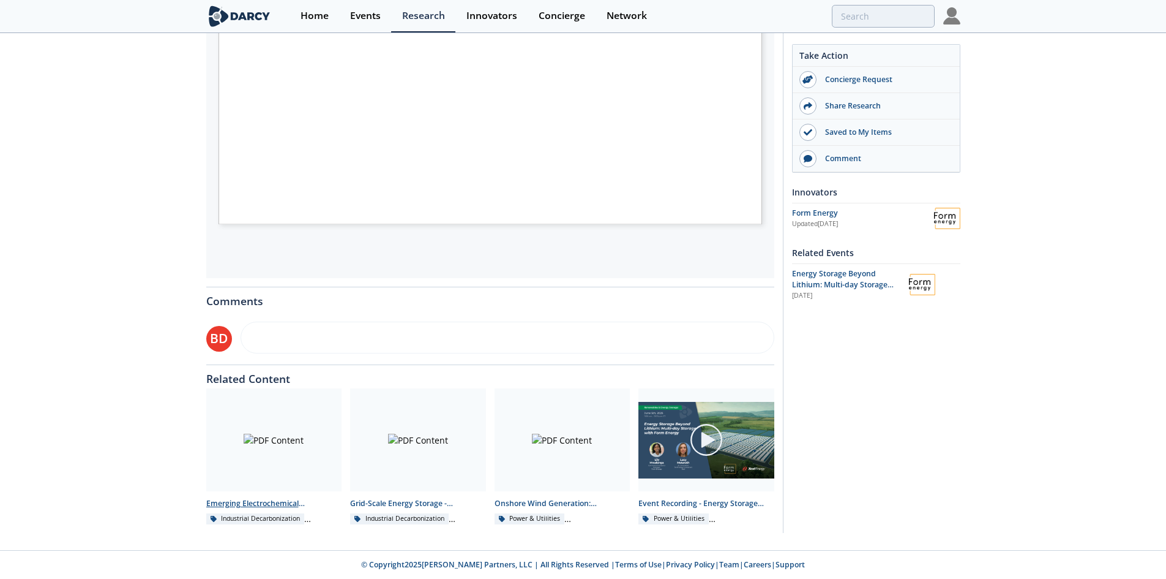
click at [283, 461] on div at bounding box center [274, 439] width 136 height 103
click at [402, 449] on div at bounding box center [418, 439] width 136 height 103
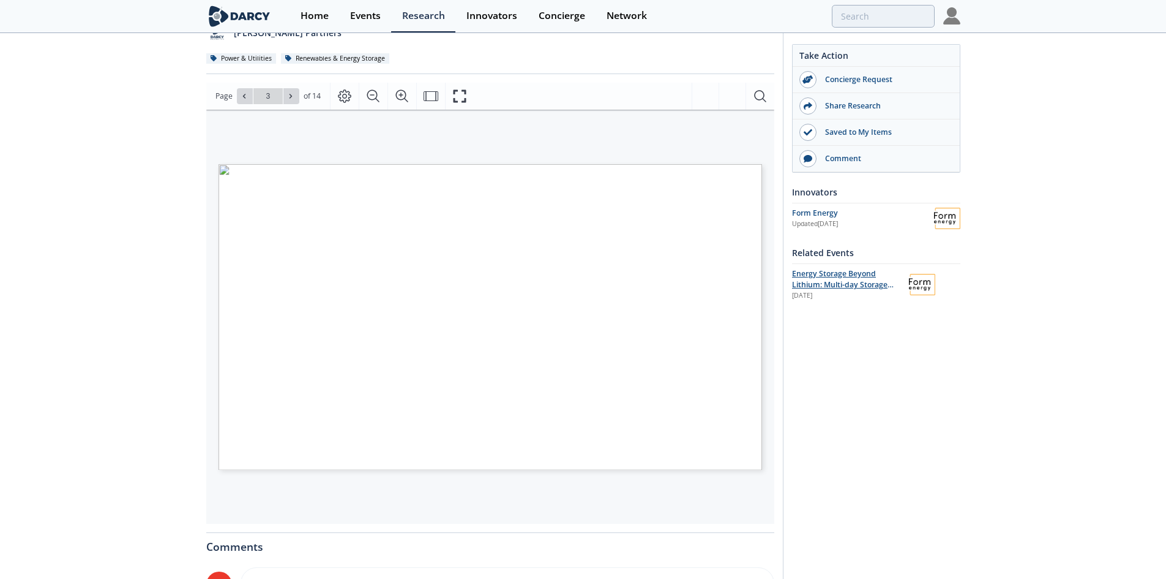
scroll to position [138, 0]
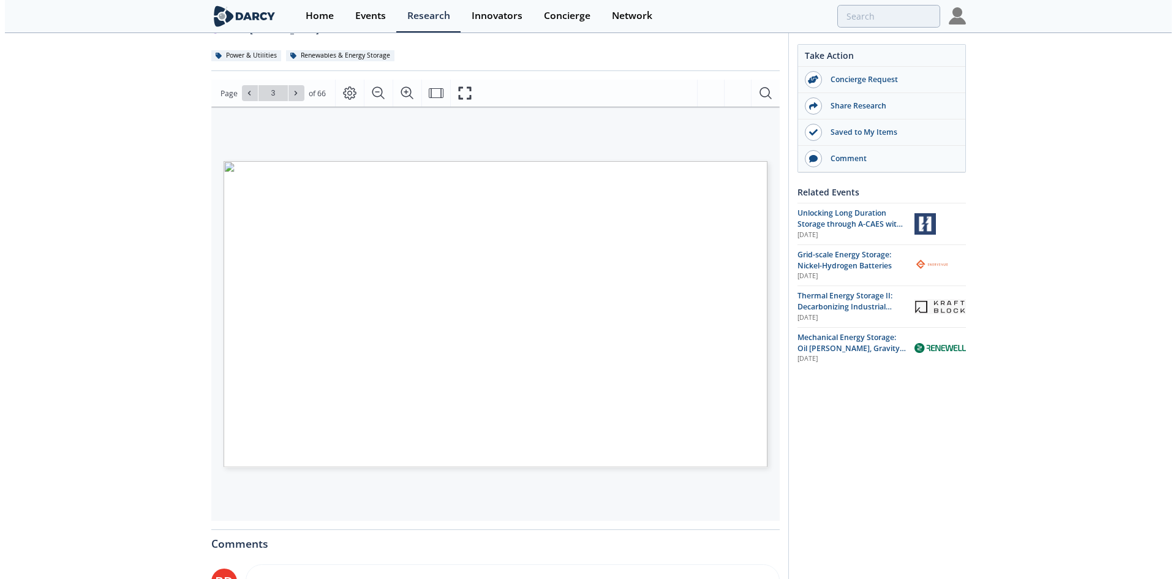
scroll to position [122, 0]
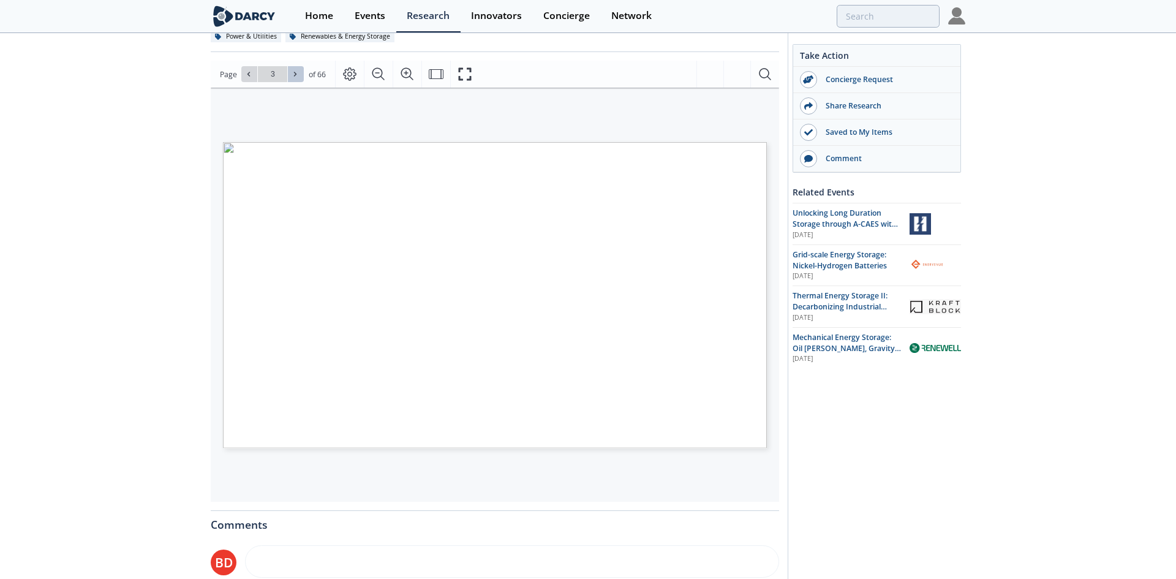
click at [294, 76] on icon at bounding box center [295, 74] width 2 height 4
click at [251, 81] on button at bounding box center [249, 74] width 16 height 16
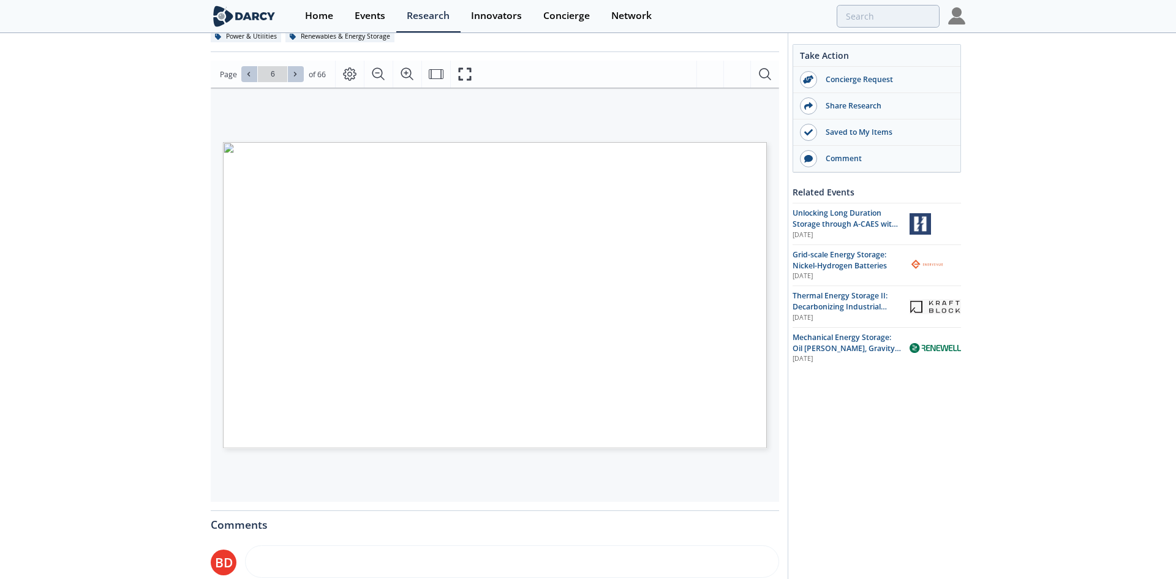
click at [294, 72] on icon at bounding box center [294, 73] width 7 height 7
type input "8"
type input "9"
type input "10"
type input "6"
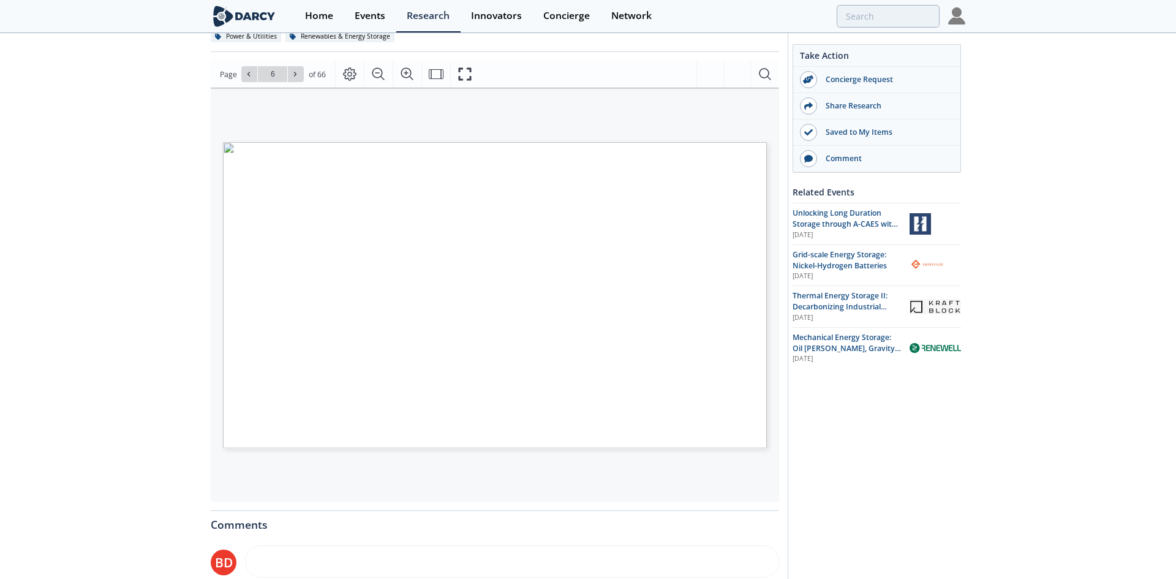
click at [312, 323] on span "Flywheels Framework" at bounding box center [286, 326] width 67 height 6
click at [312, 326] on span "Flywheels Framework" at bounding box center [286, 326] width 67 height 6
click at [308, 142] on div "Energy Storage Systems Mechanical Systems that either store energy in the kinet…" at bounding box center [495, 142] width 544 height 0
click at [308, 326] on div "Page 6" at bounding box center [495, 295] width 544 height 306
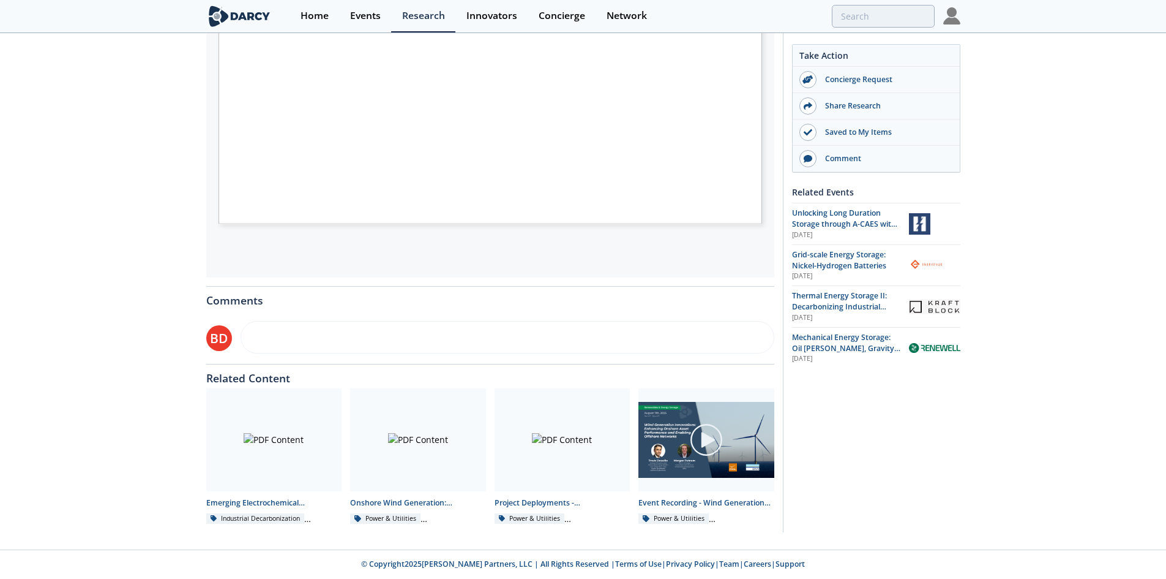
scroll to position [0, 0]
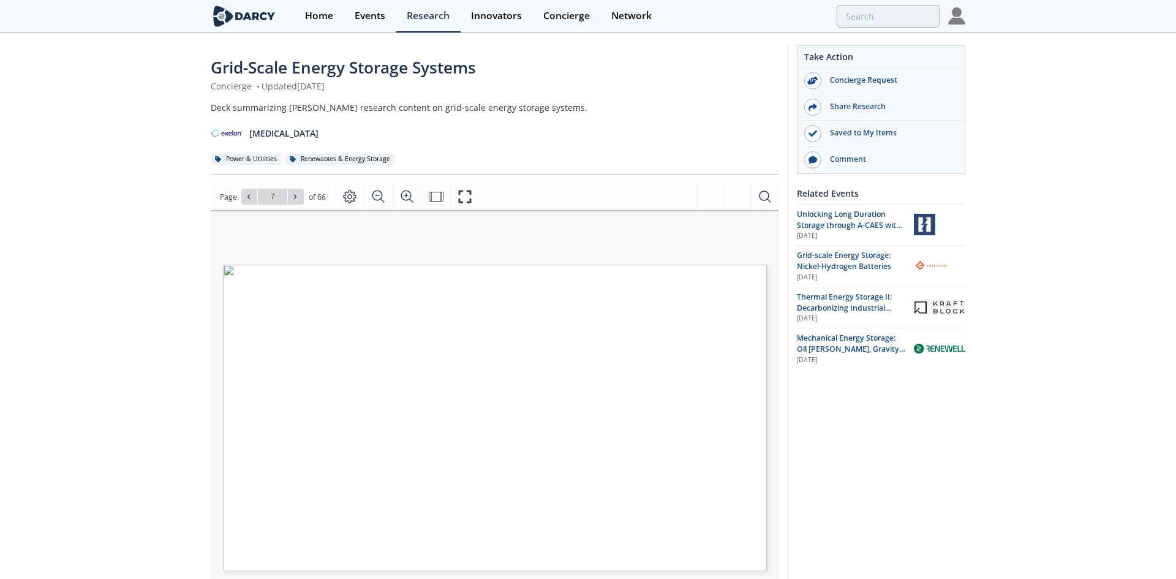
type input "6"
click at [707, 283] on span "to access materials on" at bounding box center [701, 282] width 62 height 4
click at [492, 405] on span "ion Value Chain" at bounding box center [498, 402] width 47 height 5
click at [481, 404] on span "ion Value Chain" at bounding box center [498, 402] width 47 height 5
click at [275, 446] on span "Flywheels Framework" at bounding box center [286, 448] width 67 height 6
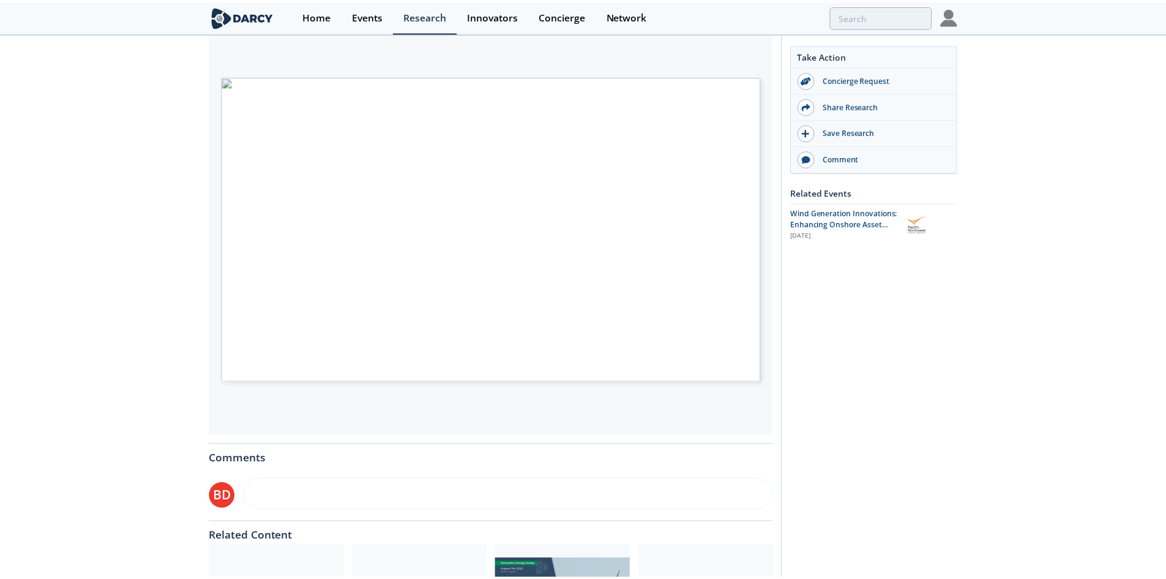
scroll to position [245, 0]
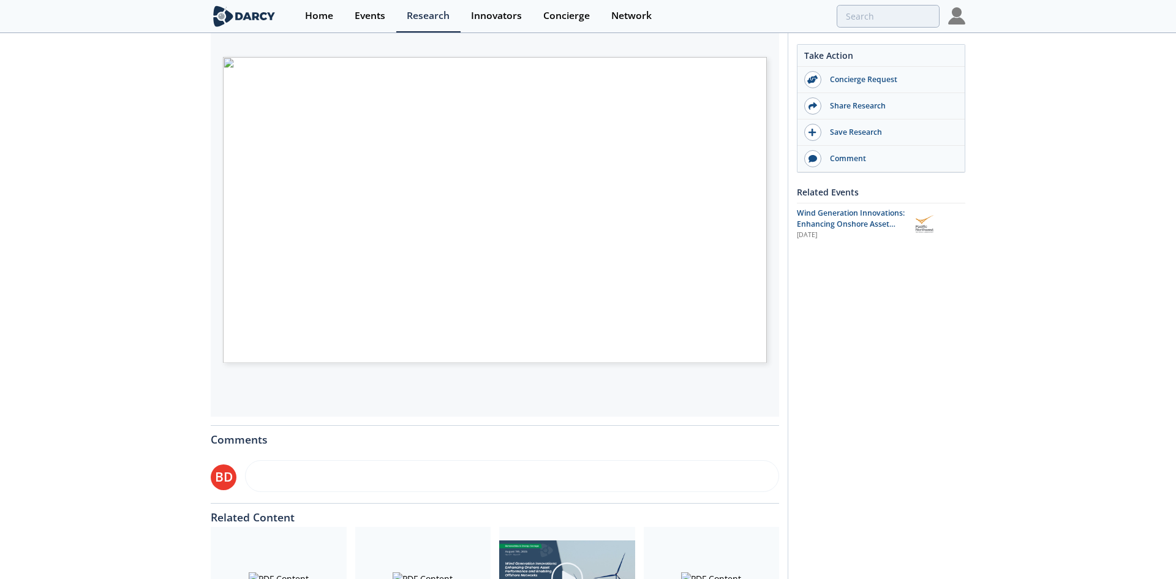
type input "3"
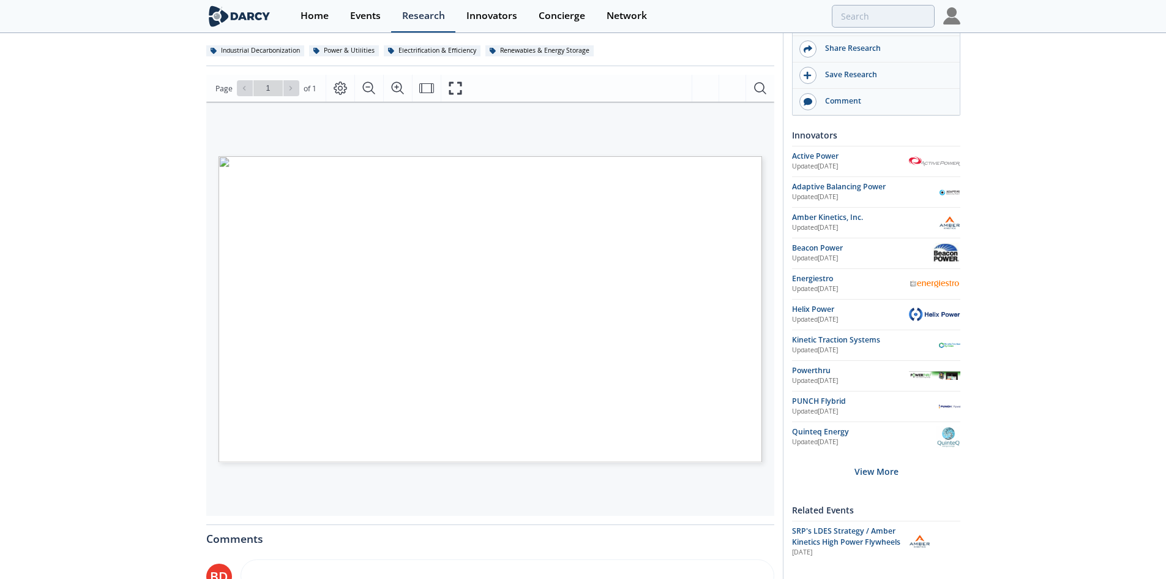
scroll to position [122, 0]
